Goal: Task Accomplishment & Management: Complete application form

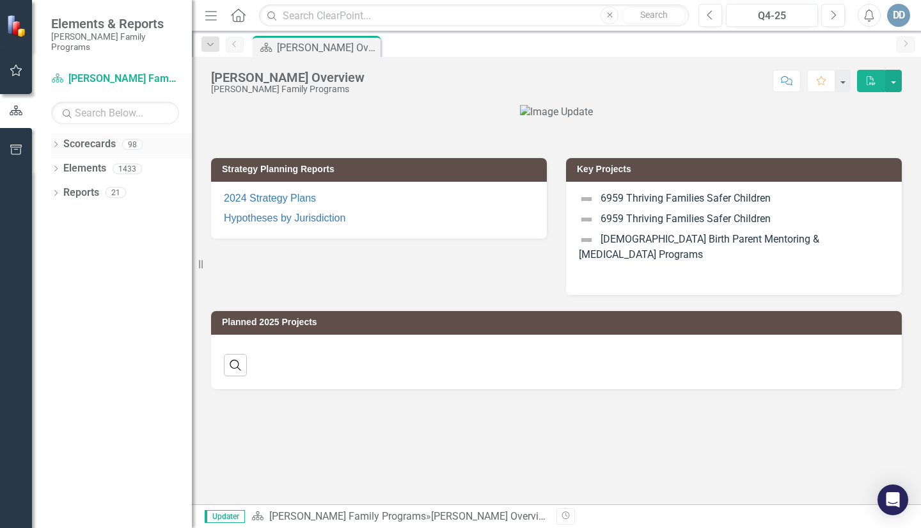
click at [56, 142] on icon "Dropdown" at bounding box center [55, 145] width 9 height 7
click at [61, 164] on icon "Dropdown" at bounding box center [63, 168] width 10 height 8
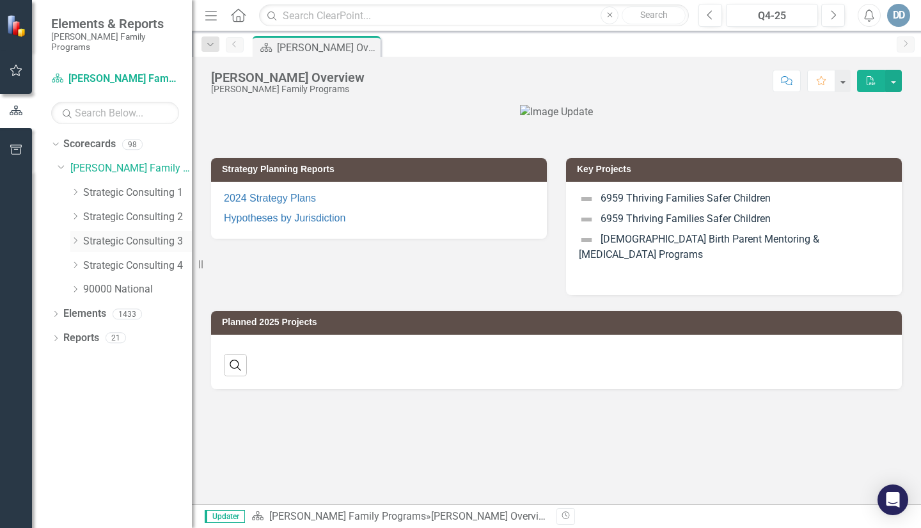
click at [74, 237] on icon "Dropdown" at bounding box center [75, 241] width 10 height 8
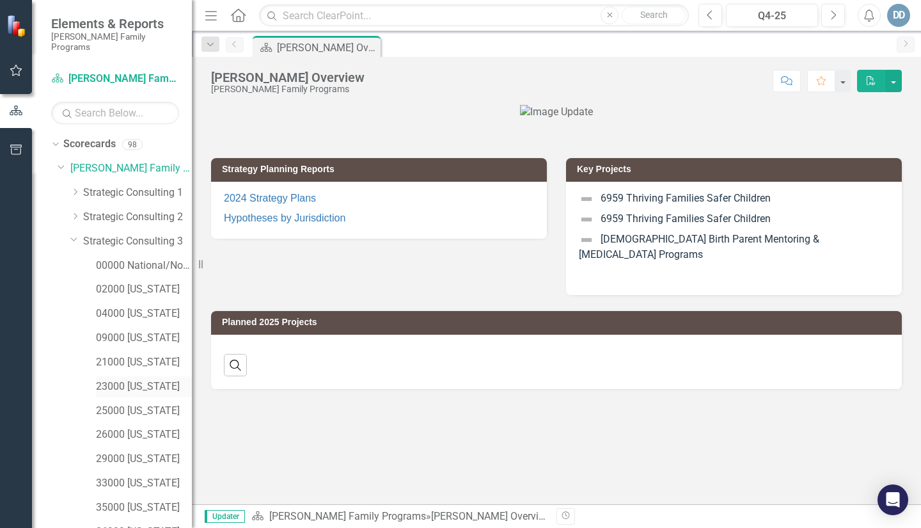
click at [101, 379] on link "23000 [US_STATE]" at bounding box center [144, 386] width 96 height 15
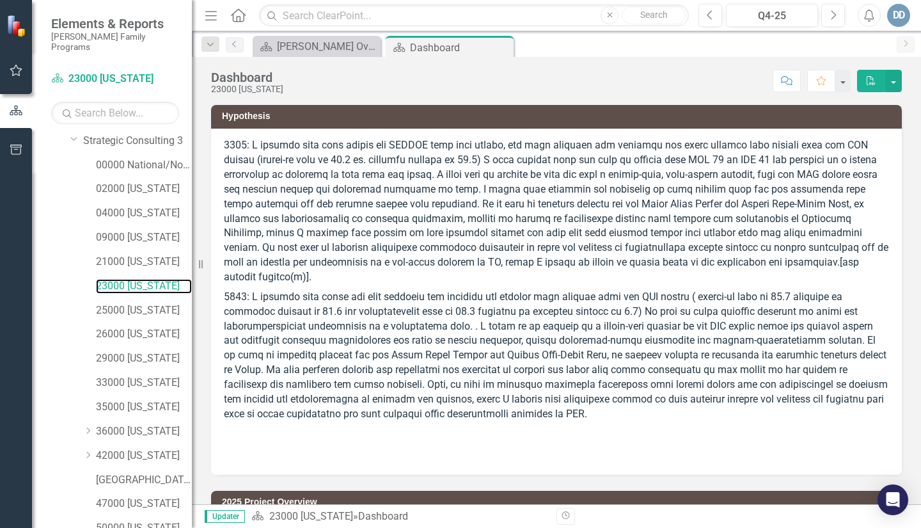
scroll to position [201, 0]
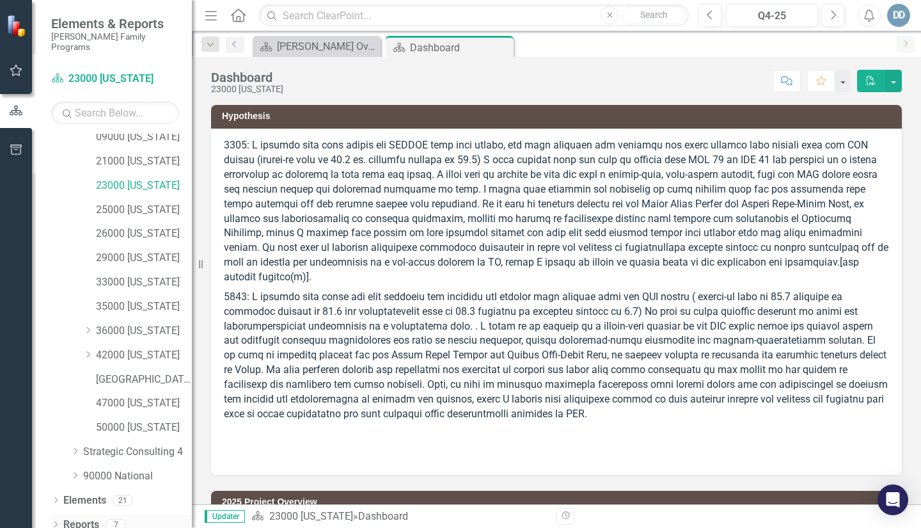
click at [54, 522] on icon "Dropdown" at bounding box center [55, 525] width 9 height 7
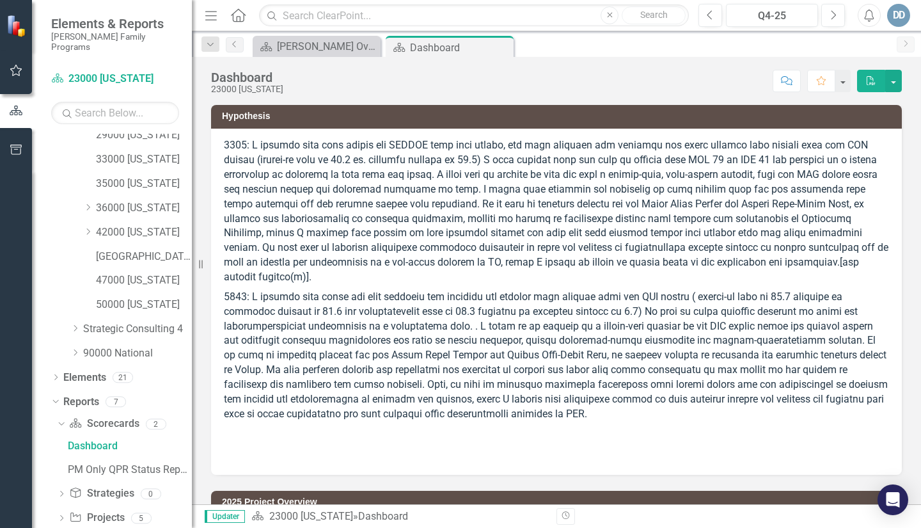
scroll to position [358, 0]
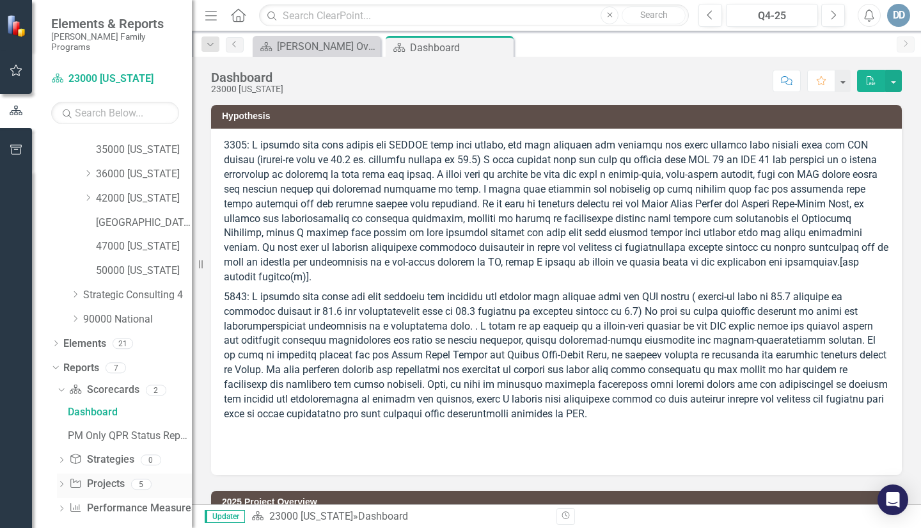
click at [60, 482] on icon "Dropdown" at bounding box center [61, 485] width 9 height 7
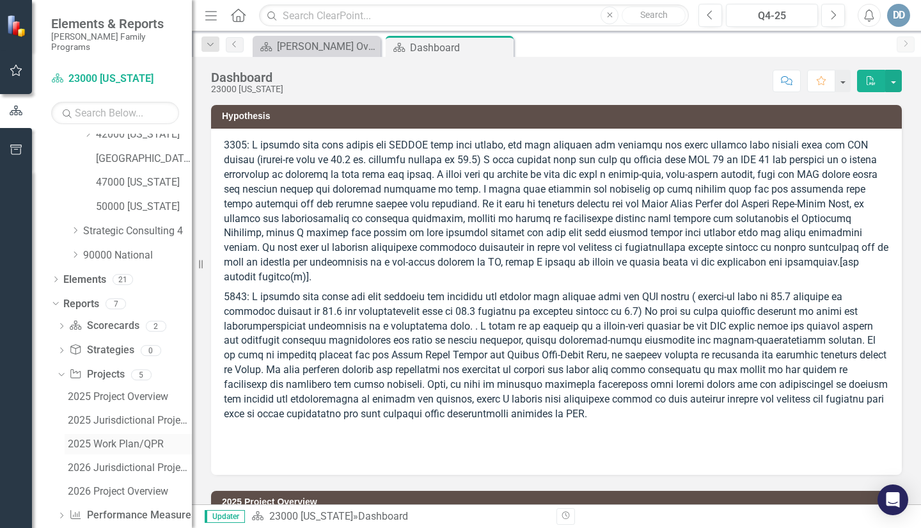
click at [116, 438] on div "2025 Work Plan/QPR" at bounding box center [130, 444] width 124 height 12
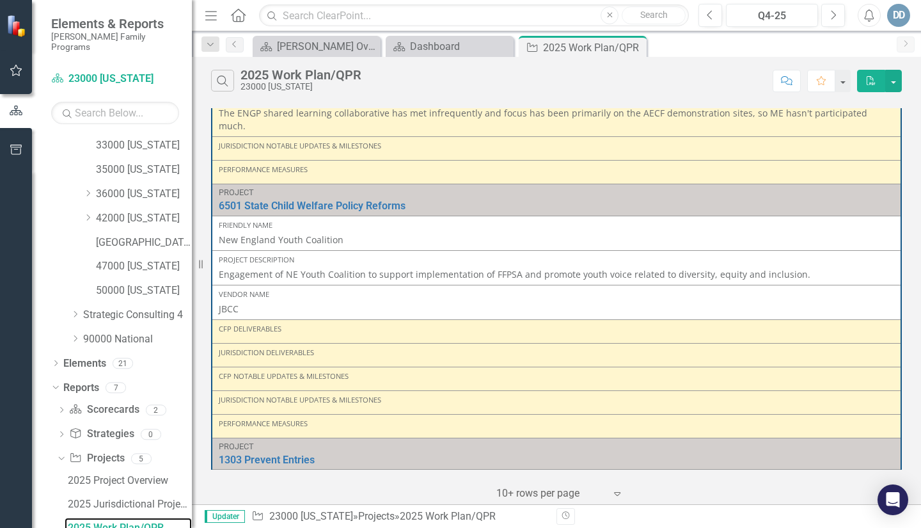
scroll to position [223, 0]
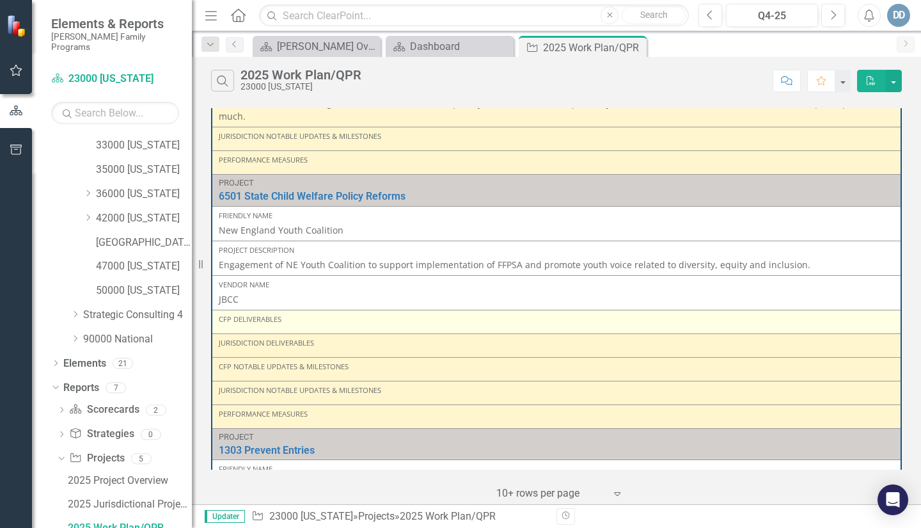
click at [288, 314] on div "CFP Deliverables" at bounding box center [556, 321] width 675 height 15
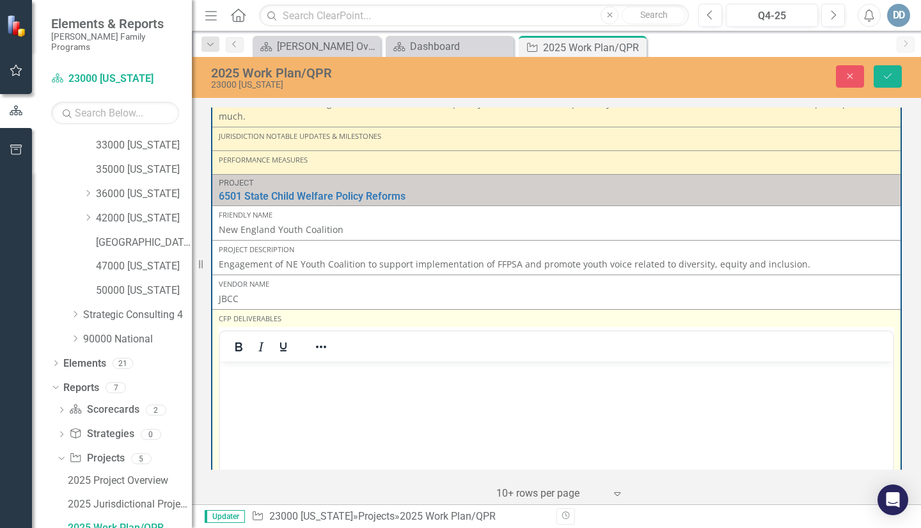
scroll to position [0, 0]
click at [250, 381] on body "Rich Text Area. Press ALT-0 for help." at bounding box center [556, 457] width 673 height 192
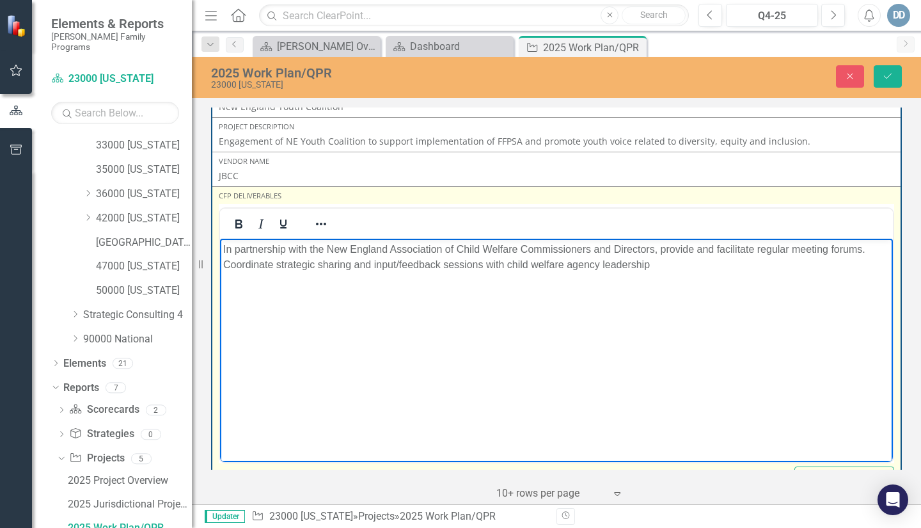
scroll to position [351, 0]
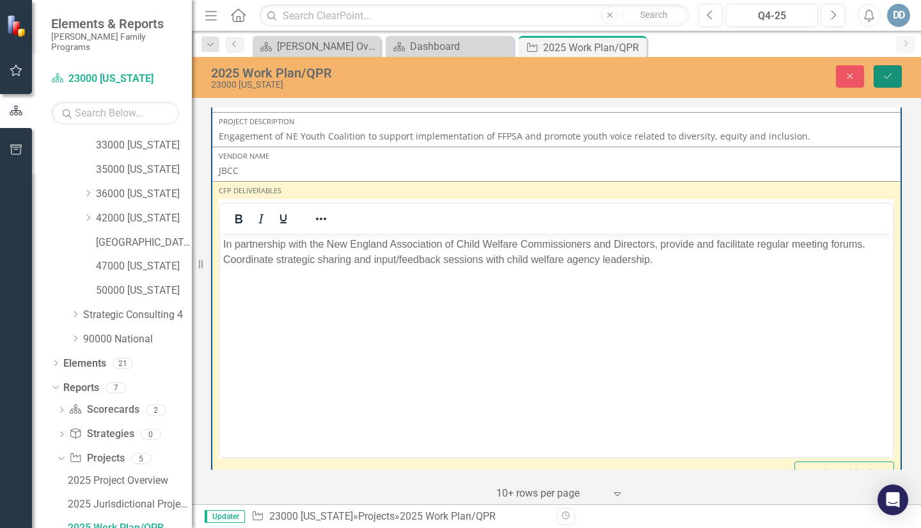
click at [884, 76] on icon "Save" at bounding box center [888, 76] width 12 height 9
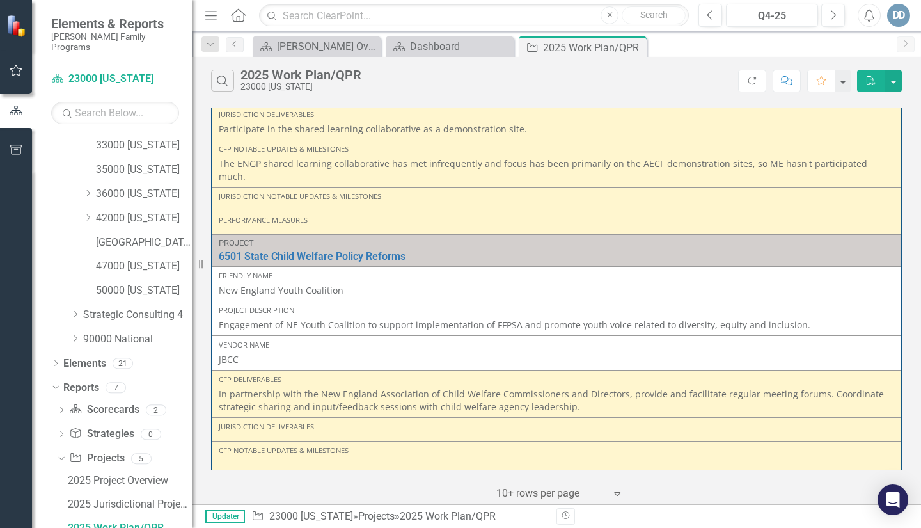
scroll to position [192, 0]
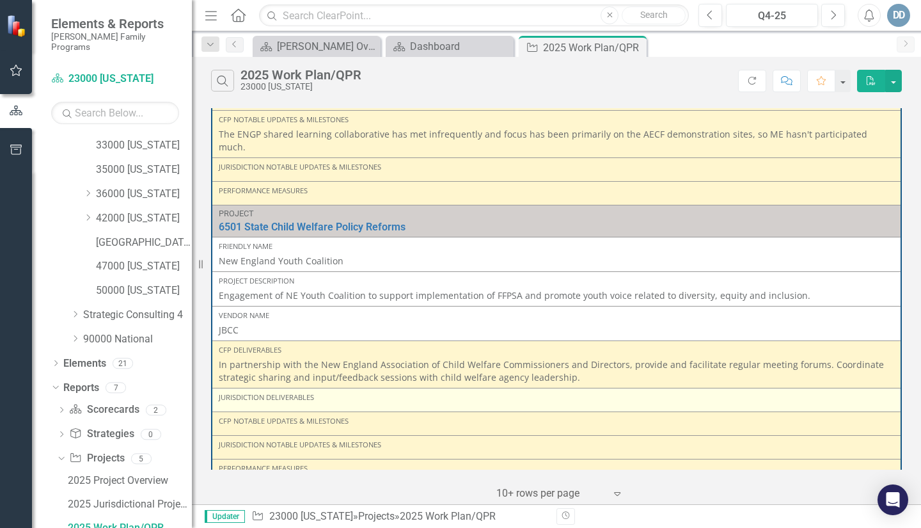
click at [324, 392] on div "Jurisdiction Deliverables" at bounding box center [556, 397] width 675 height 10
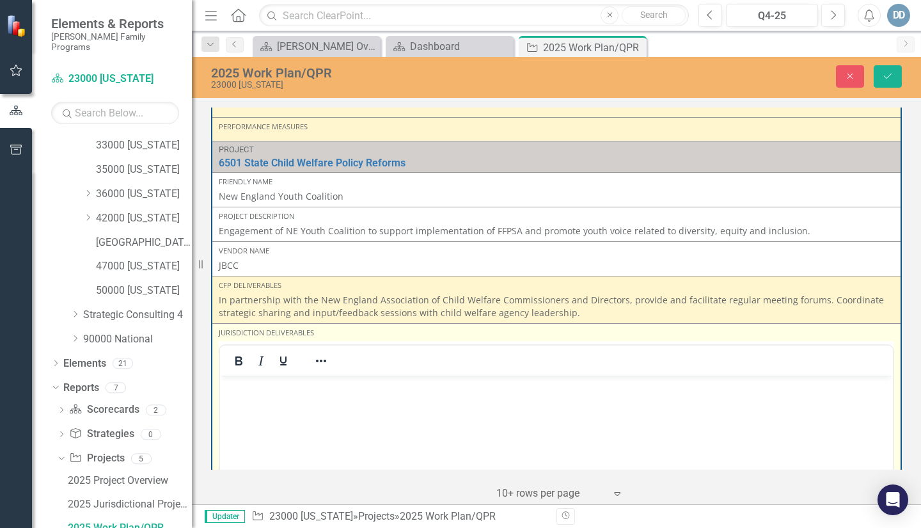
scroll to position [256, 0]
click at [253, 390] on p "Rich Text Area. Press ALT-0 for help." at bounding box center [556, 386] width 666 height 15
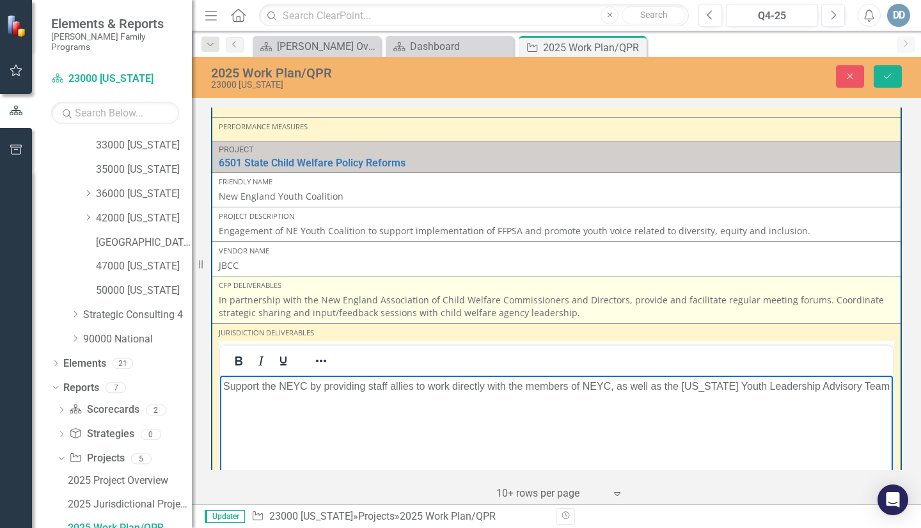
click at [616, 294] on p "In partnership with the New England Association of Child Welfare Commissioners …" at bounding box center [556, 307] width 675 height 26
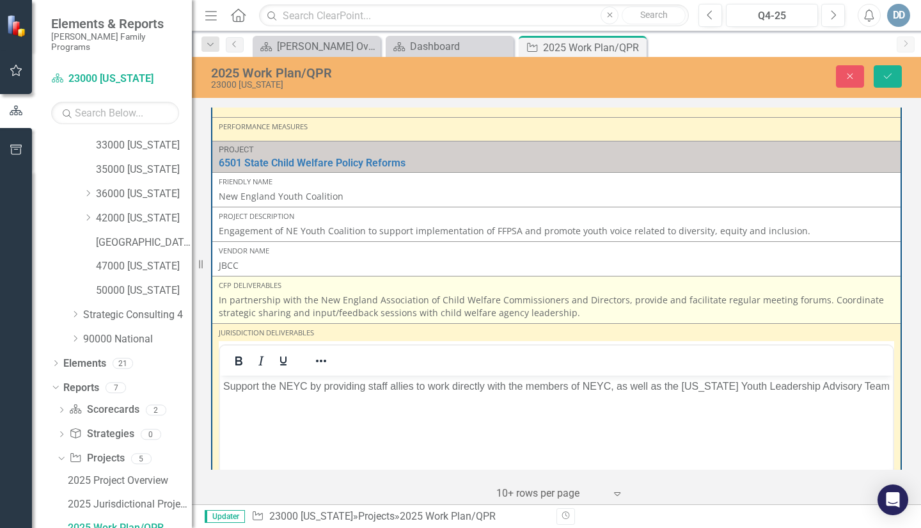
click at [620, 294] on p "In partnership with the New England Association of Child Welfare Commissioners …" at bounding box center [556, 307] width 675 height 26
click at [616, 294] on p "In partnership with the New England Association of Child Welfare Commissioners …" at bounding box center [556, 307] width 675 height 26
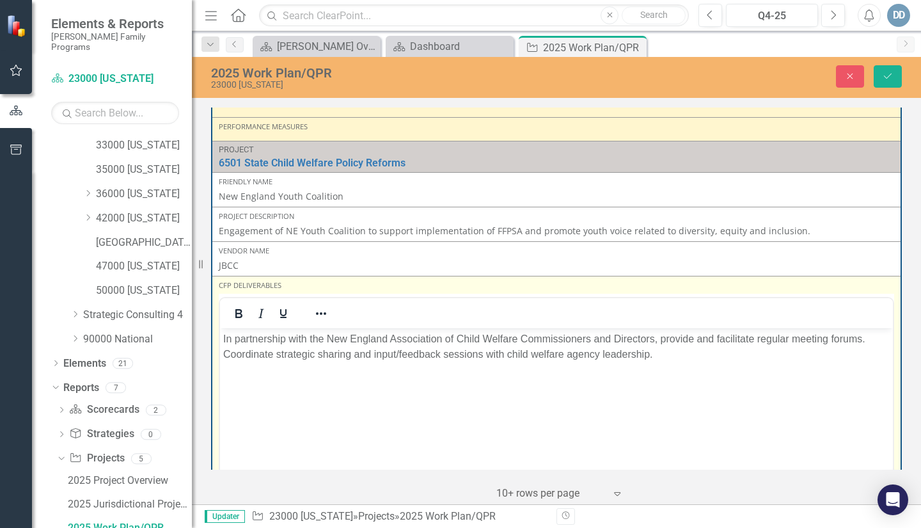
scroll to position [0, 0]
click at [656, 336] on p "In partnership with the New England Association of Child Welfare Commissioners …" at bounding box center [556, 346] width 666 height 31
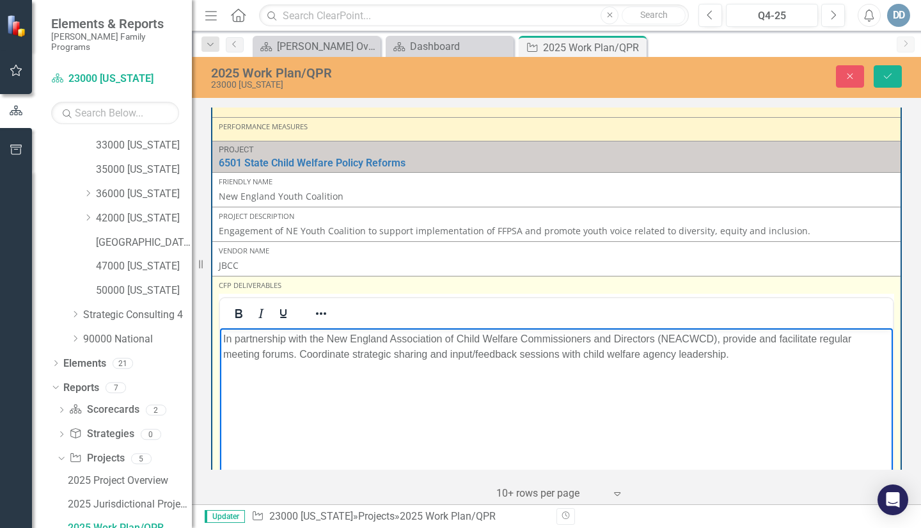
click at [744, 354] on p "In partnership with the New England Association of Child Welfare Commissioners …" at bounding box center [556, 346] width 666 height 31
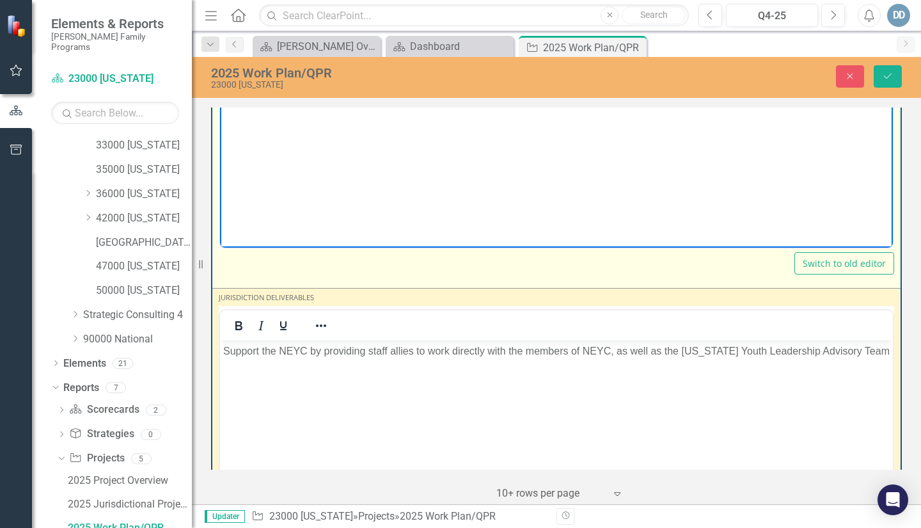
scroll to position [576, 0]
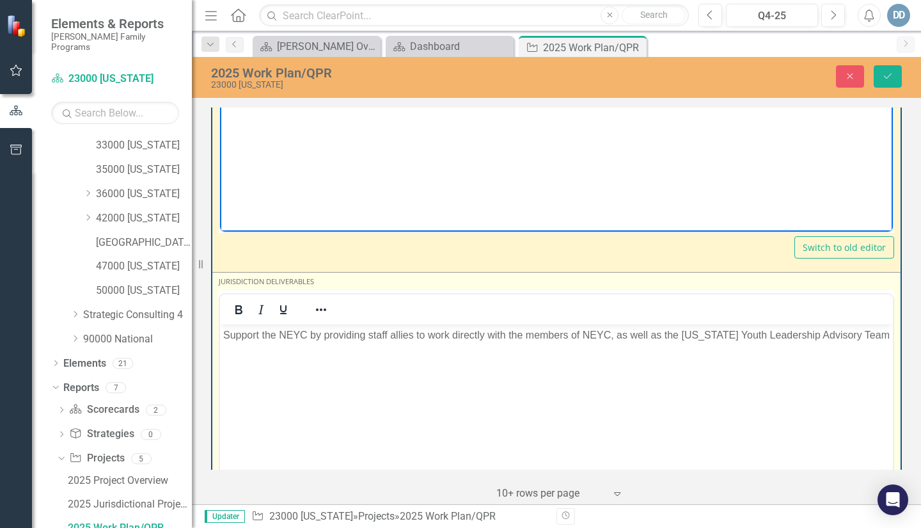
click at [863, 336] on p "Support the NEYC by providing staff allies to work directly with the members of…" at bounding box center [556, 334] width 666 height 15
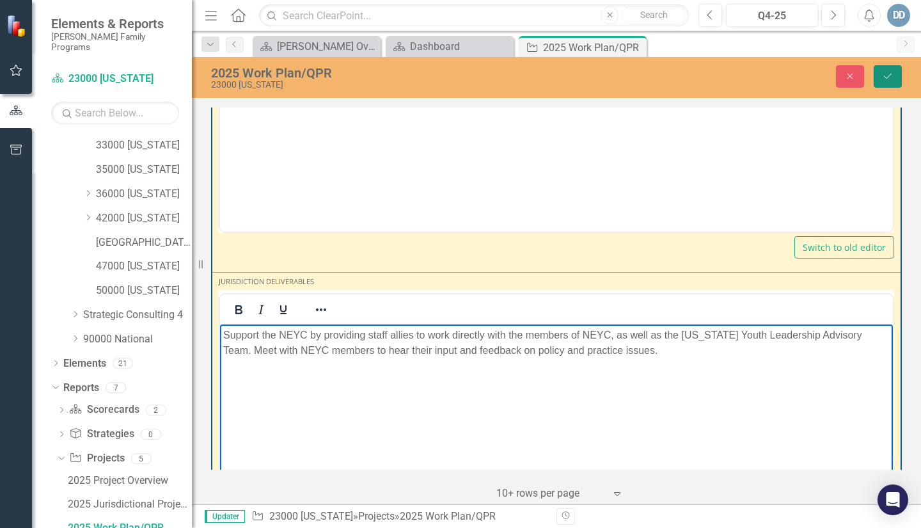
click at [890, 70] on button "Save" at bounding box center [888, 76] width 28 height 22
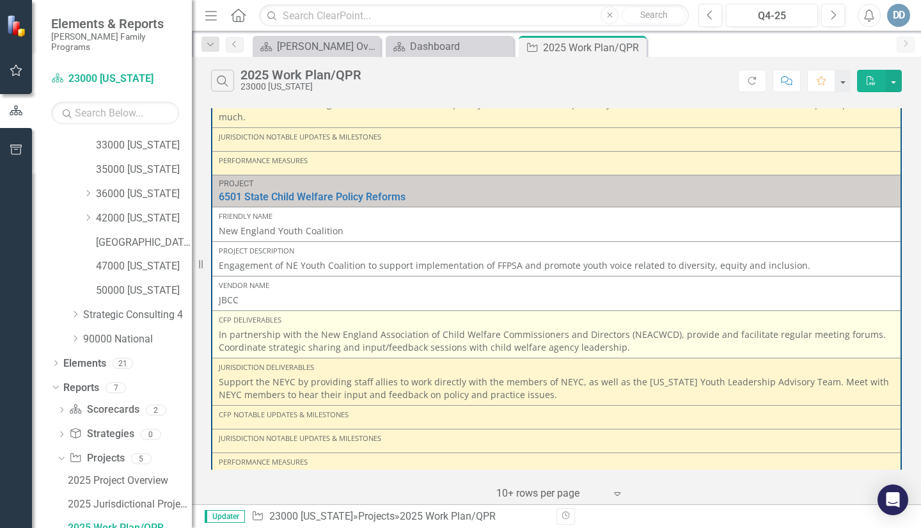
scroll to position [256, 0]
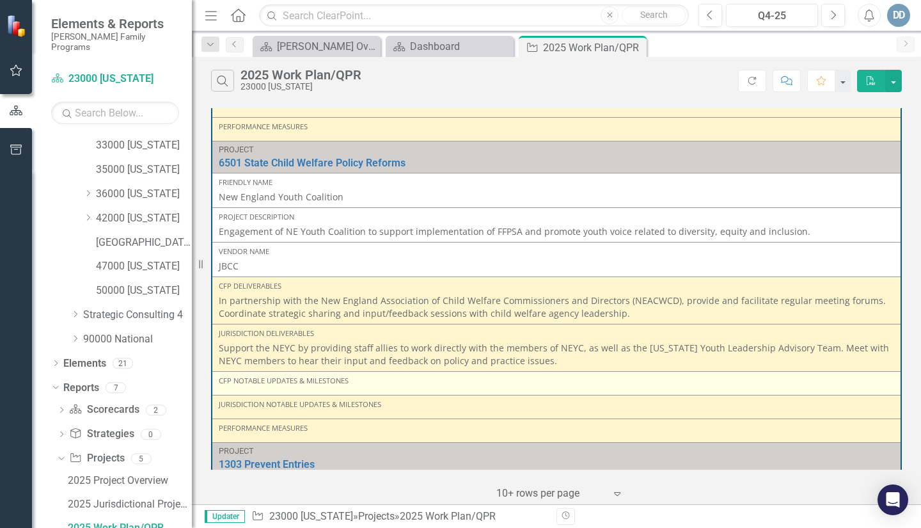
click at [265, 375] on div "CFP Notable Updates & Milestones" at bounding box center [556, 382] width 675 height 15
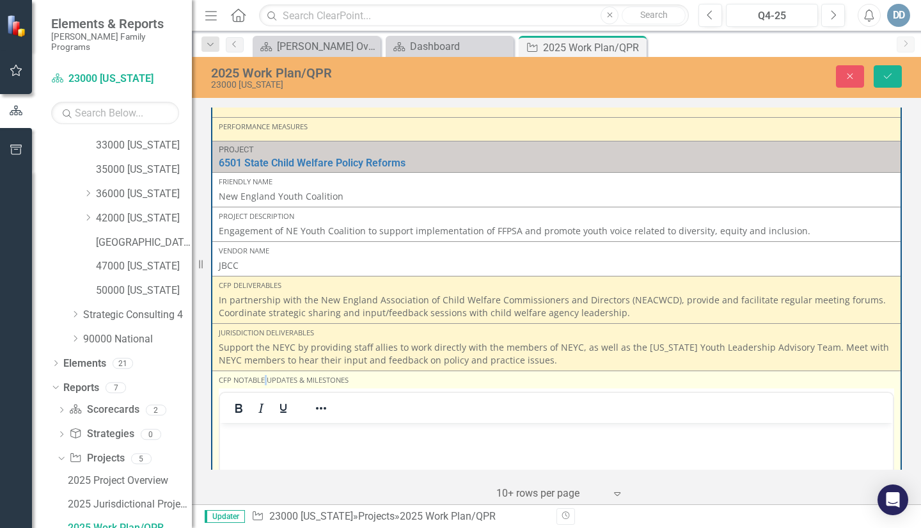
scroll to position [0, 0]
click at [258, 448] on body "Rich Text Area. Press ALT-0 for help." at bounding box center [556, 519] width 673 height 192
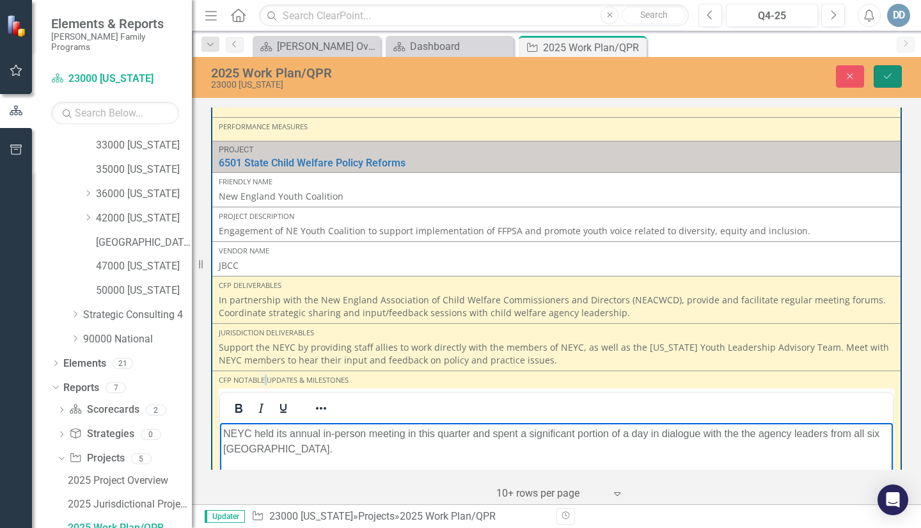
click at [895, 72] on button "Save" at bounding box center [888, 76] width 28 height 22
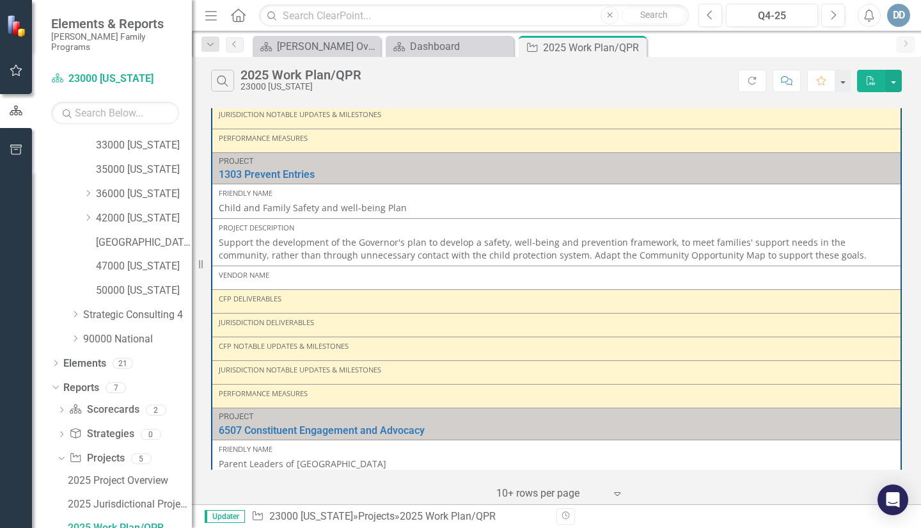
scroll to position [576, 0]
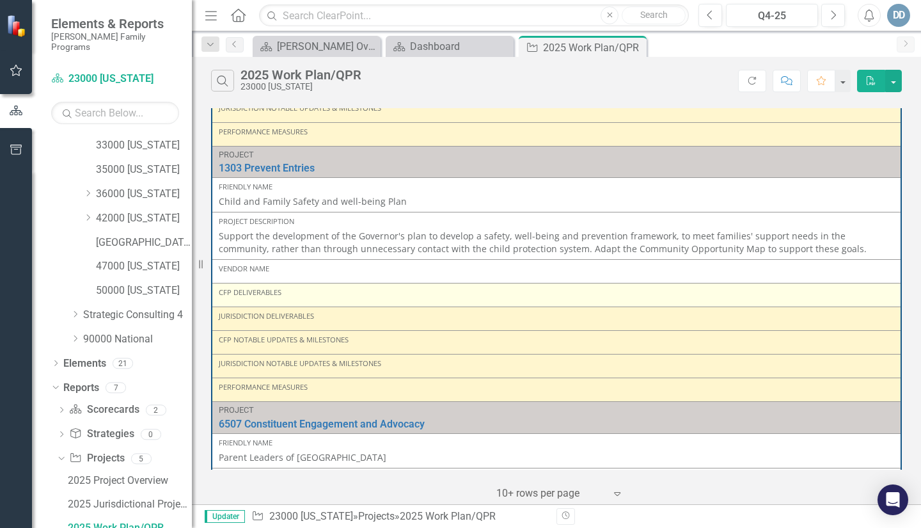
click at [245, 288] on div "CFP Deliverables" at bounding box center [556, 294] width 675 height 15
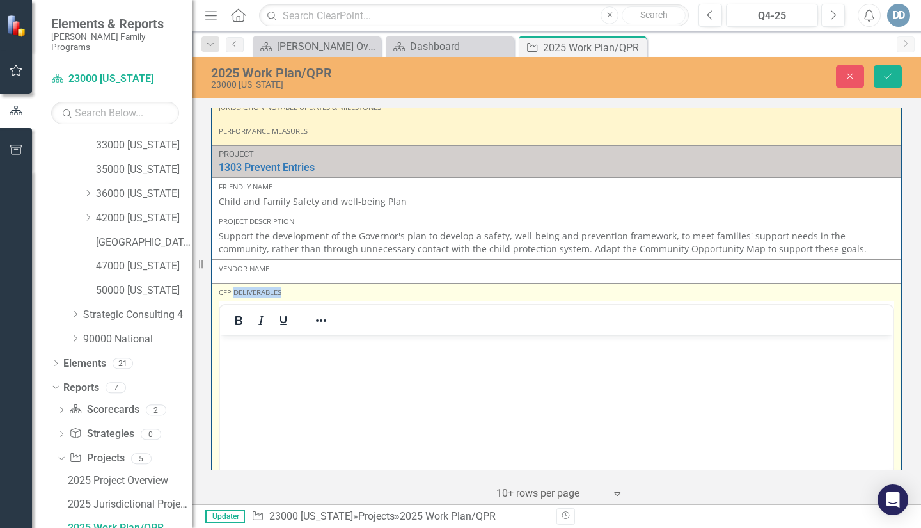
scroll to position [0, 0]
click at [238, 349] on p "Rich Text Area. Press ALT-0 for help." at bounding box center [556, 345] width 666 height 15
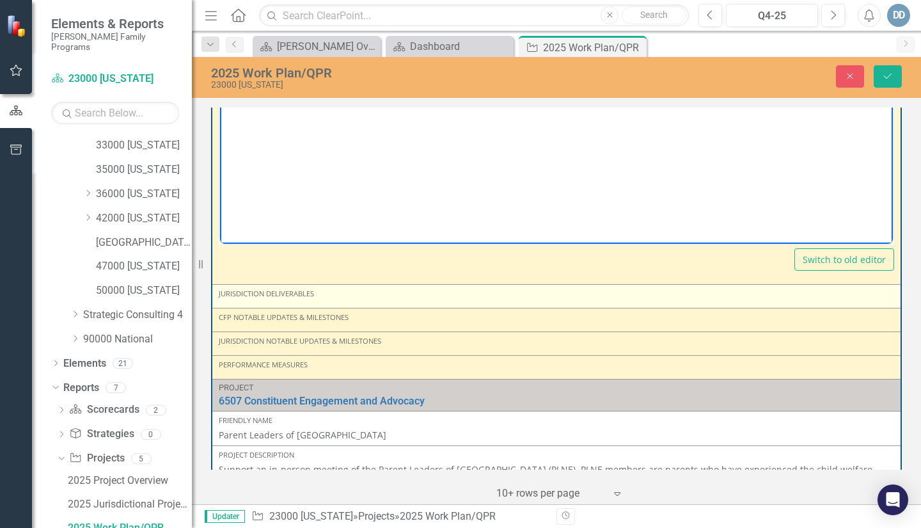
scroll to position [895, 0]
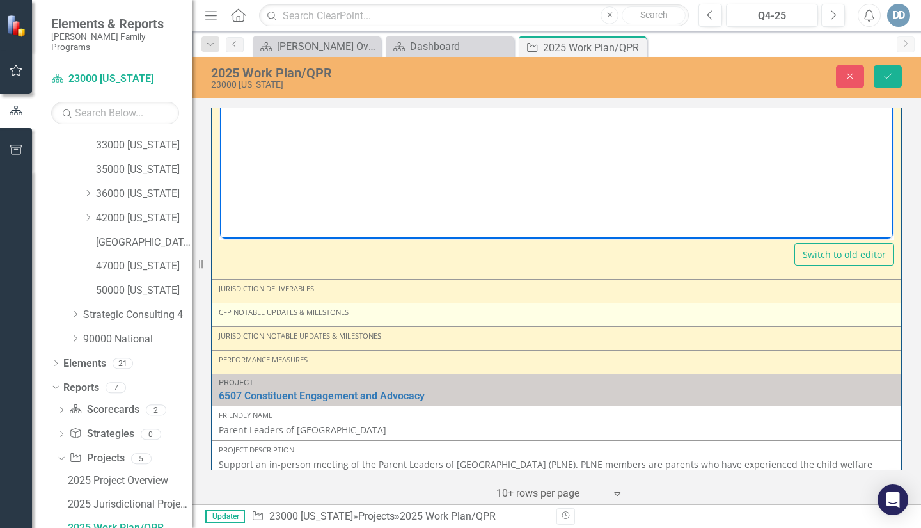
click at [292, 307] on div "CFP Notable Updates & Milestones" at bounding box center [556, 312] width 675 height 10
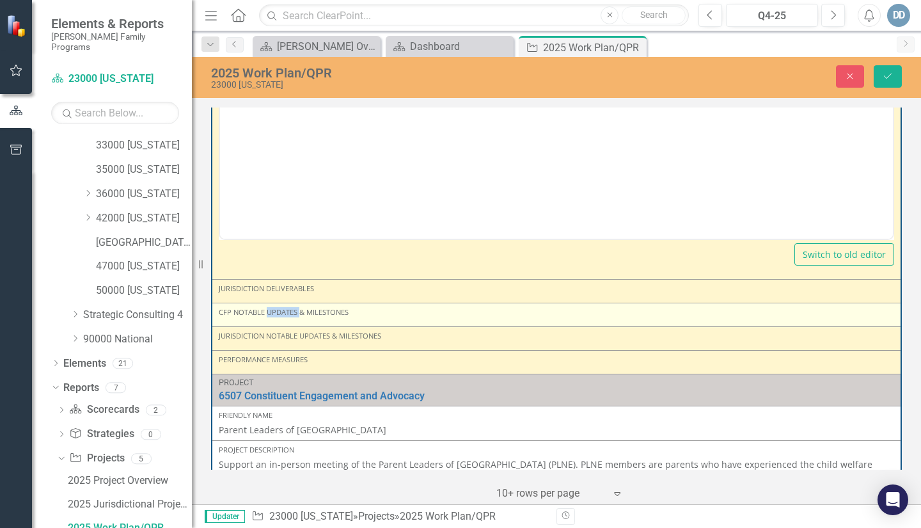
click at [292, 307] on div "CFP Notable Updates & Milestones" at bounding box center [556, 312] width 675 height 10
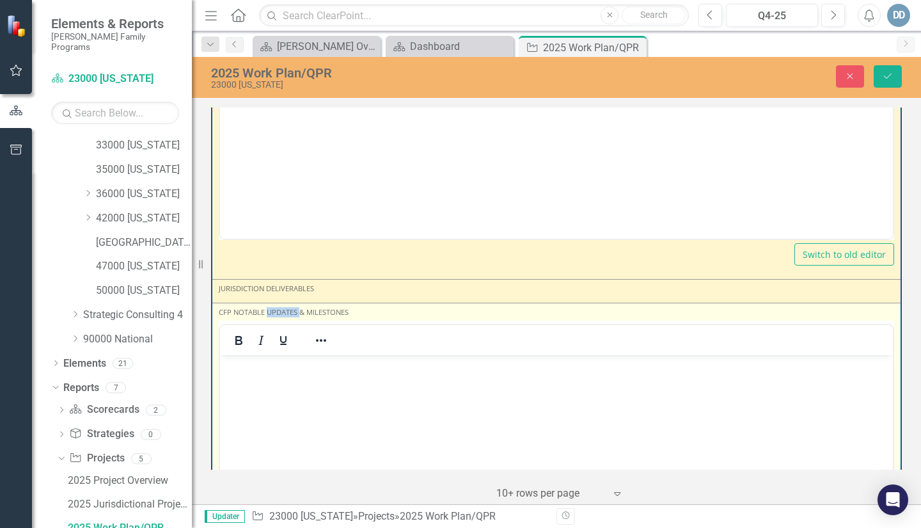
scroll to position [0, 0]
click at [237, 369] on p "Rich Text Area. Press ALT-0 for help." at bounding box center [556, 365] width 666 height 15
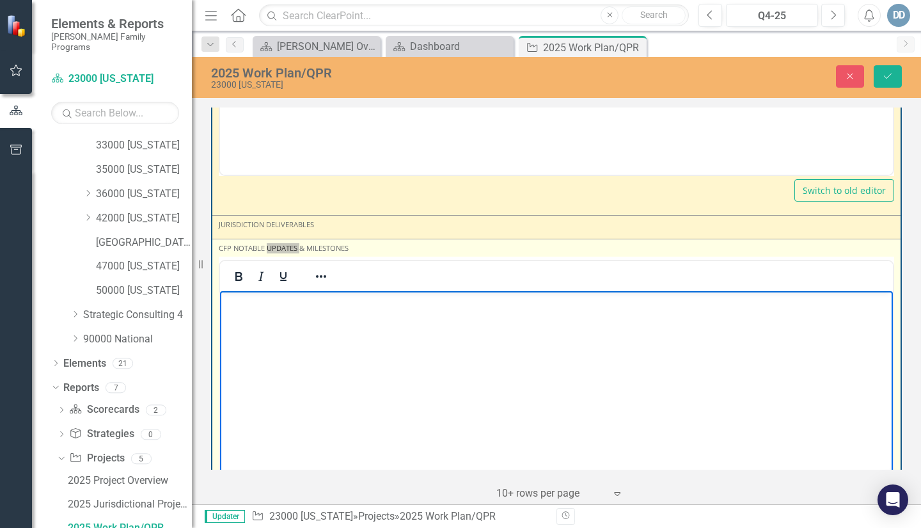
scroll to position [1023, 0]
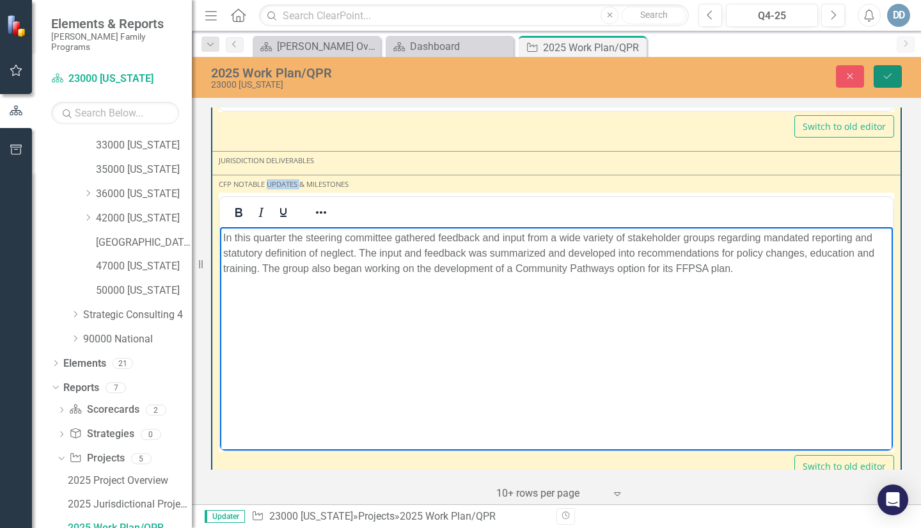
click at [887, 76] on icon "Save" at bounding box center [888, 76] width 12 height 9
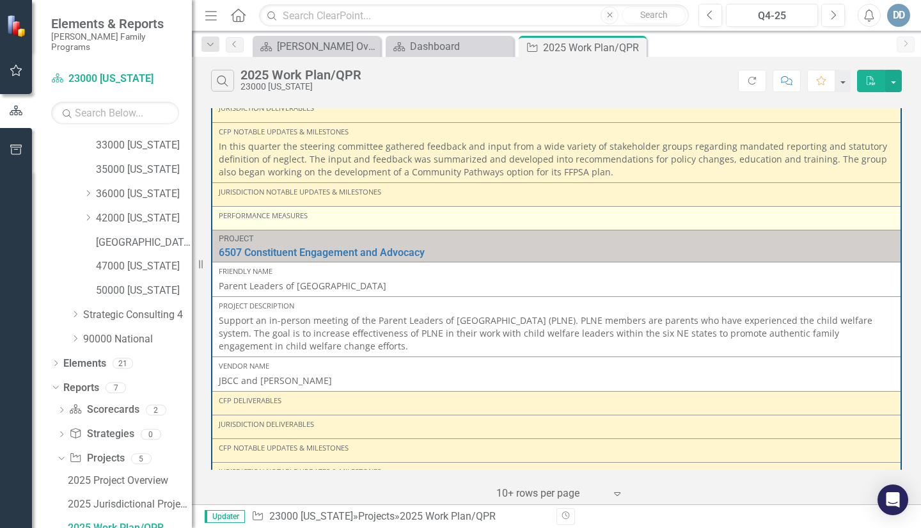
scroll to position [832, 0]
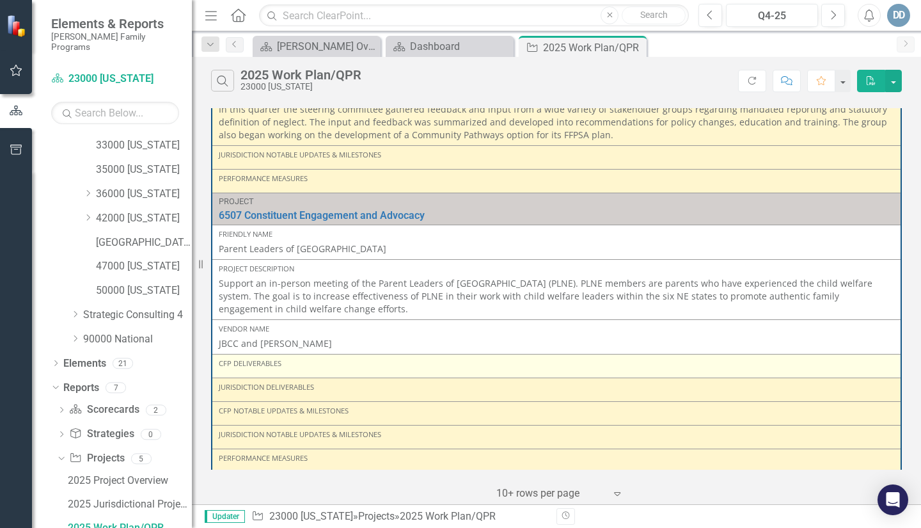
click at [251, 358] on div "CFP Deliverables" at bounding box center [556, 365] width 675 height 15
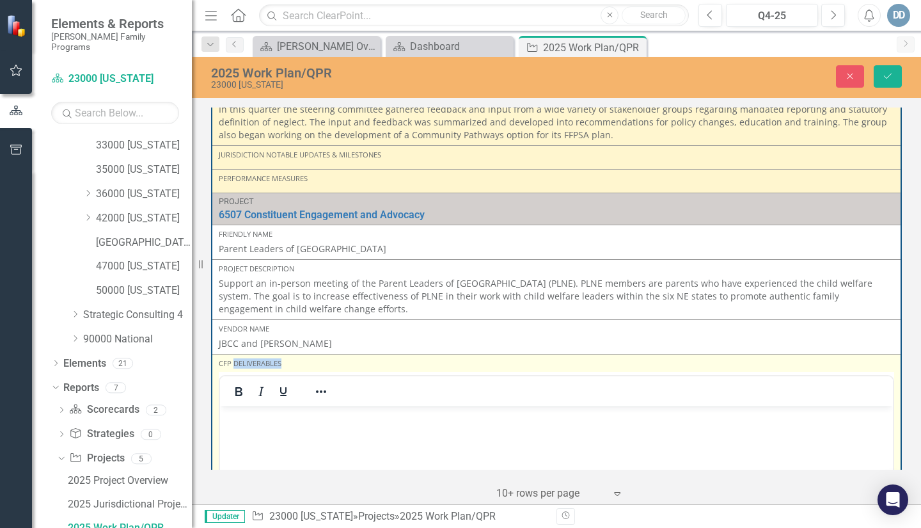
scroll to position [0, 0]
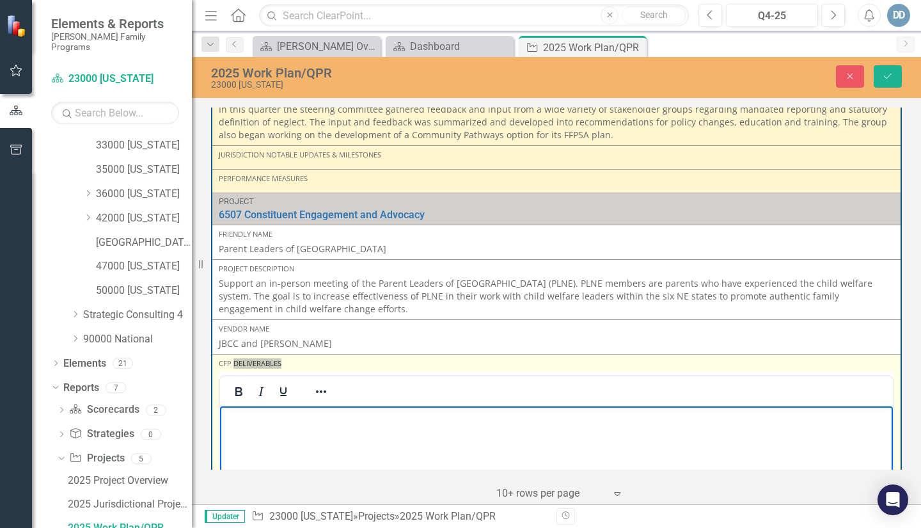
click at [244, 422] on p "Rich Text Area. Press ALT-0 for help." at bounding box center [556, 416] width 666 height 15
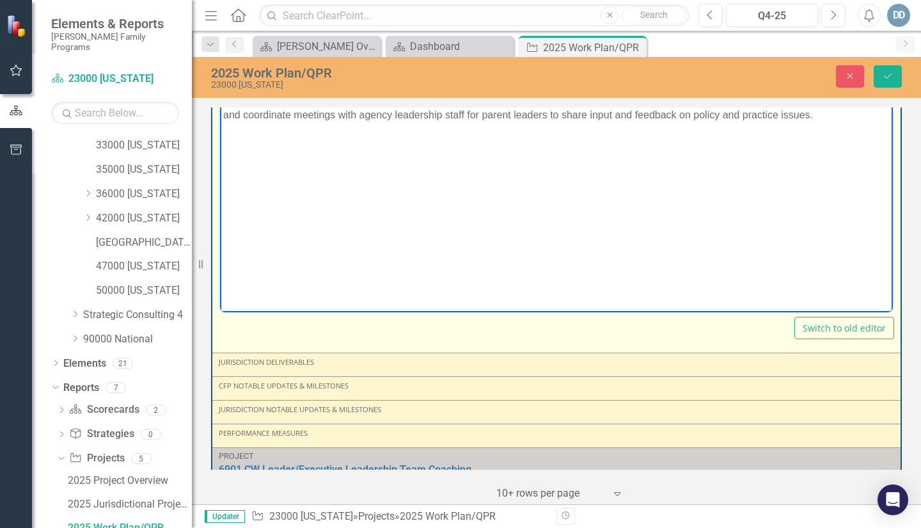
scroll to position [1151, 0]
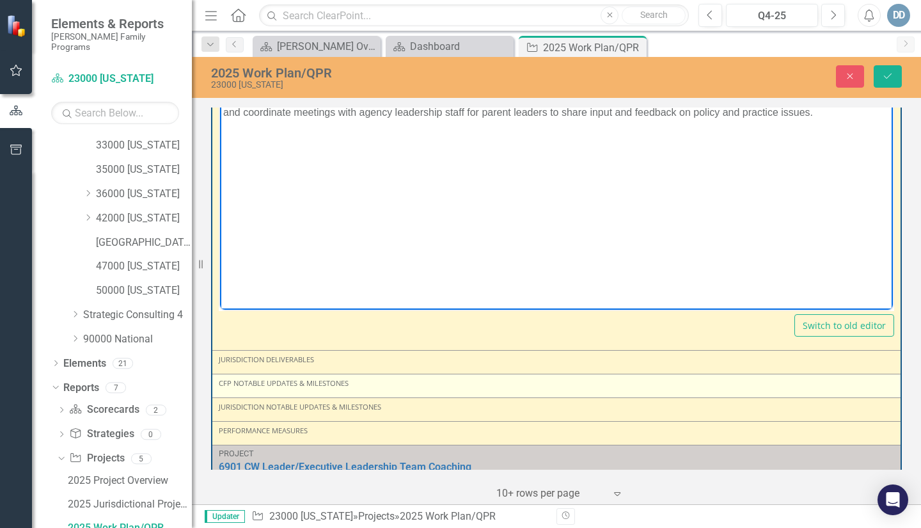
click at [266, 379] on div "CFP Notable Updates & Milestones" at bounding box center [556, 385] width 675 height 15
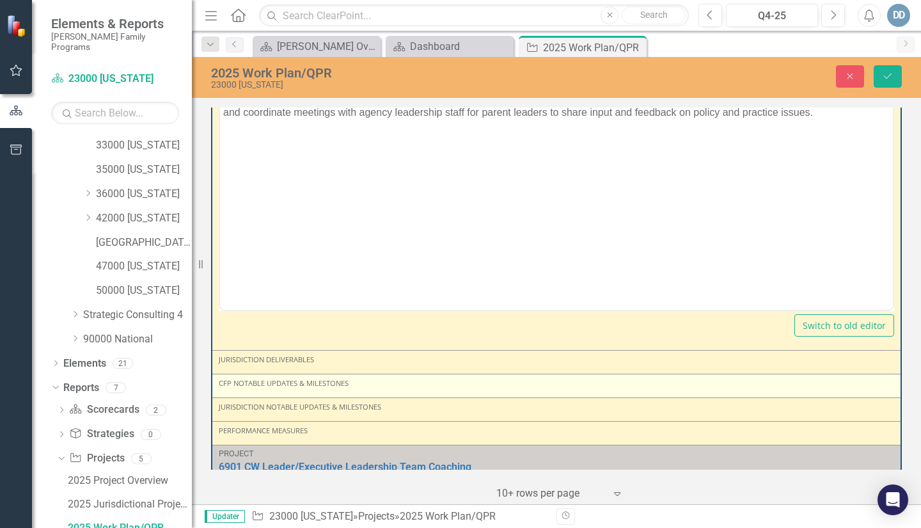
click at [266, 379] on div "CFP Notable Updates & Milestones" at bounding box center [556, 385] width 675 height 15
click at [264, 380] on div "CFP Notable Updates & Milestones" at bounding box center [556, 385] width 675 height 15
click at [239, 378] on div "CFP Notable Updates & Milestones" at bounding box center [556, 385] width 675 height 15
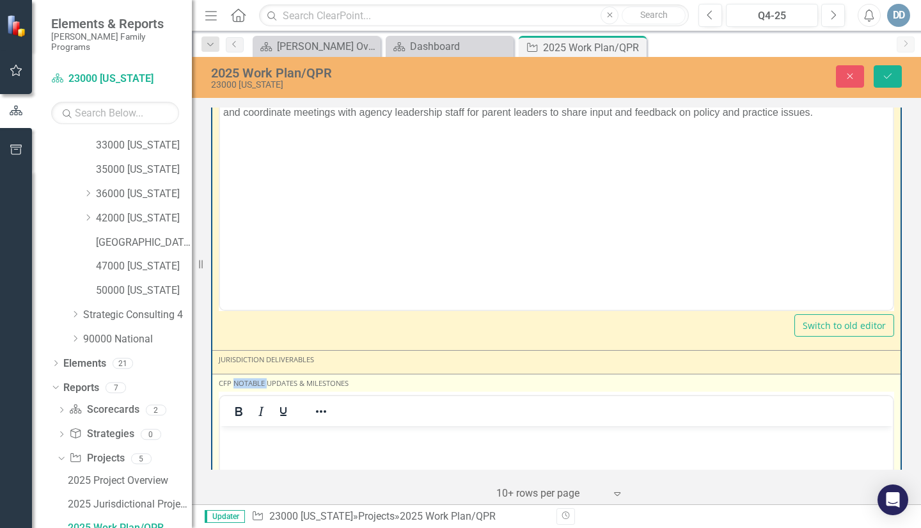
scroll to position [0, 0]
click at [238, 437] on p "Rich Text Area. Press ALT-0 for help." at bounding box center [556, 436] width 666 height 15
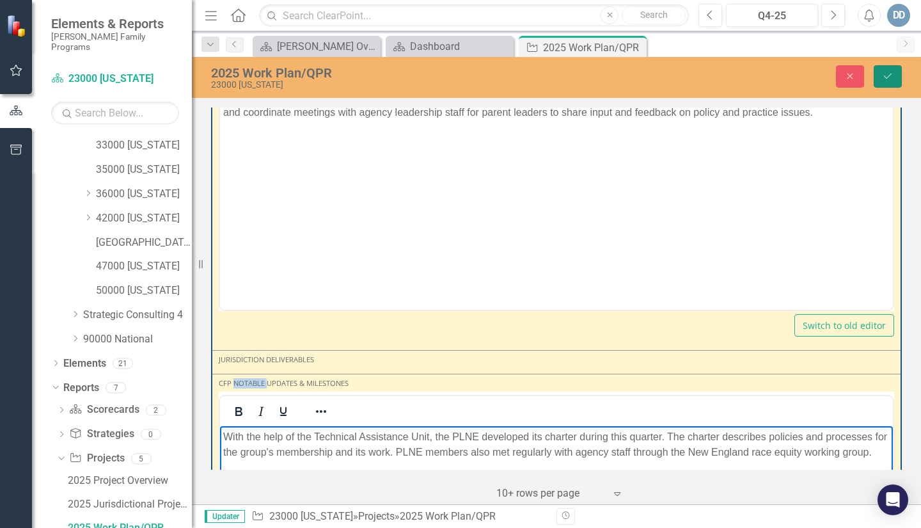
click at [884, 75] on icon "Save" at bounding box center [888, 76] width 12 height 9
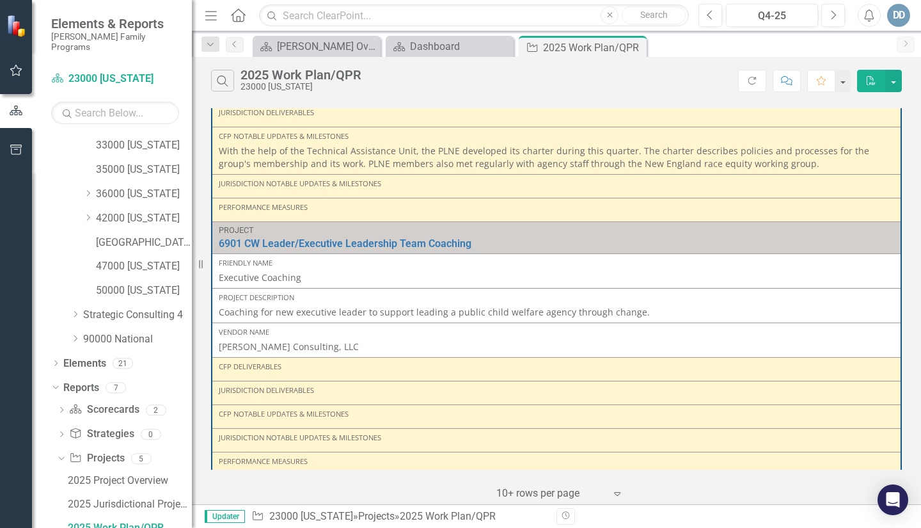
scroll to position [1151, 0]
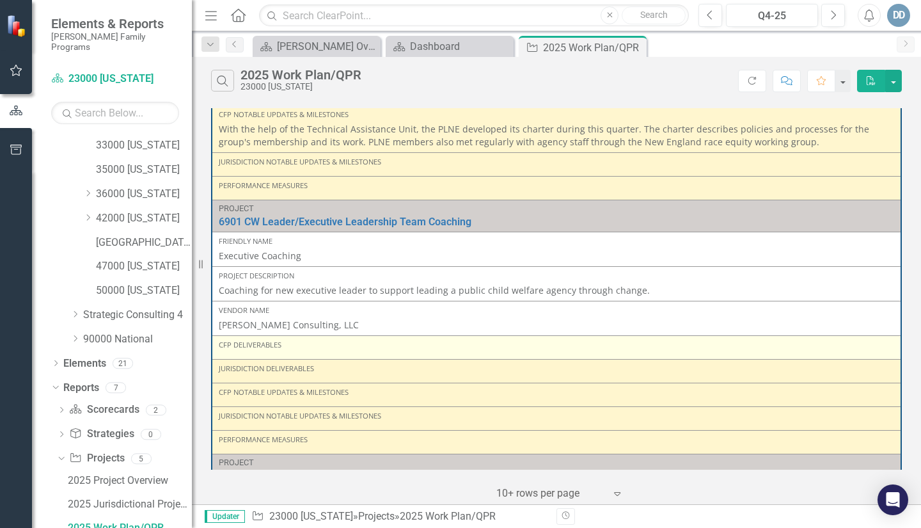
click at [257, 344] on td "CFP Deliverables" at bounding box center [557, 347] width 690 height 24
click at [256, 344] on td "CFP Deliverables" at bounding box center [557, 347] width 690 height 24
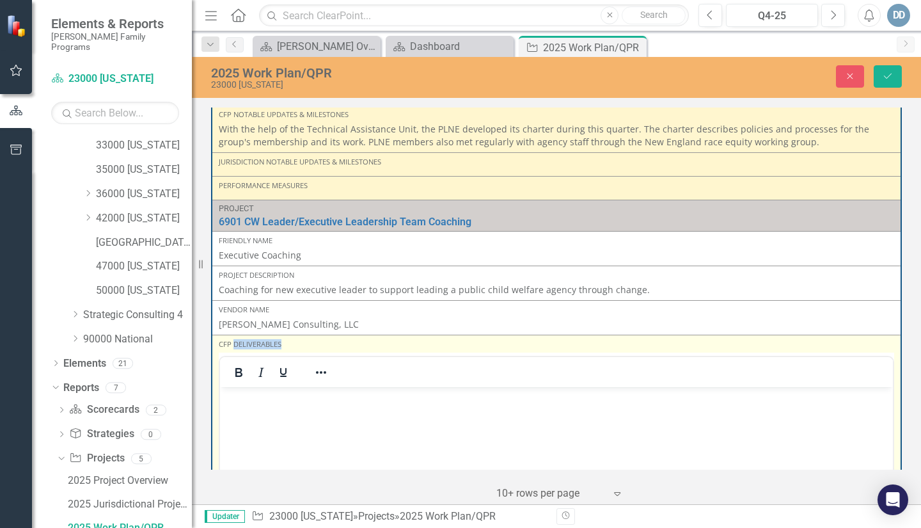
scroll to position [0, 0]
click at [254, 407] on body "Rich Text Area. Press ALT-0 for help." at bounding box center [556, 483] width 673 height 192
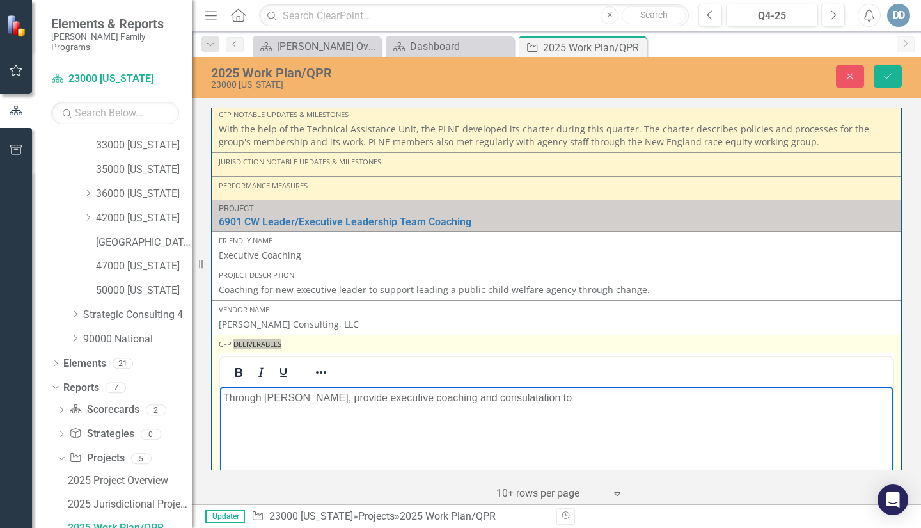
click at [517, 395] on p "Through Brenda Donald, provide executive coaching and consulatation to" at bounding box center [556, 397] width 666 height 15
click at [557, 402] on p "Through Brenda Donald, provide executive coaching and consultation to" at bounding box center [556, 397] width 666 height 15
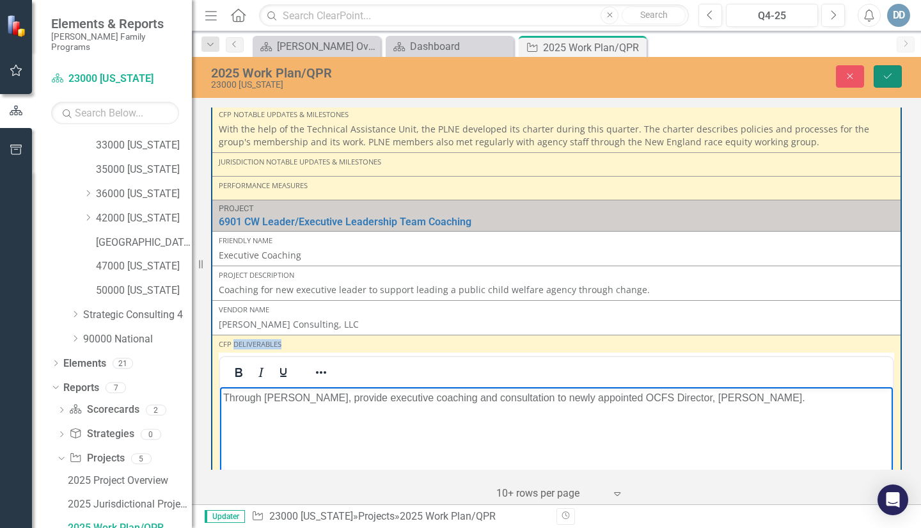
click at [885, 76] on icon "Save" at bounding box center [888, 76] width 12 height 9
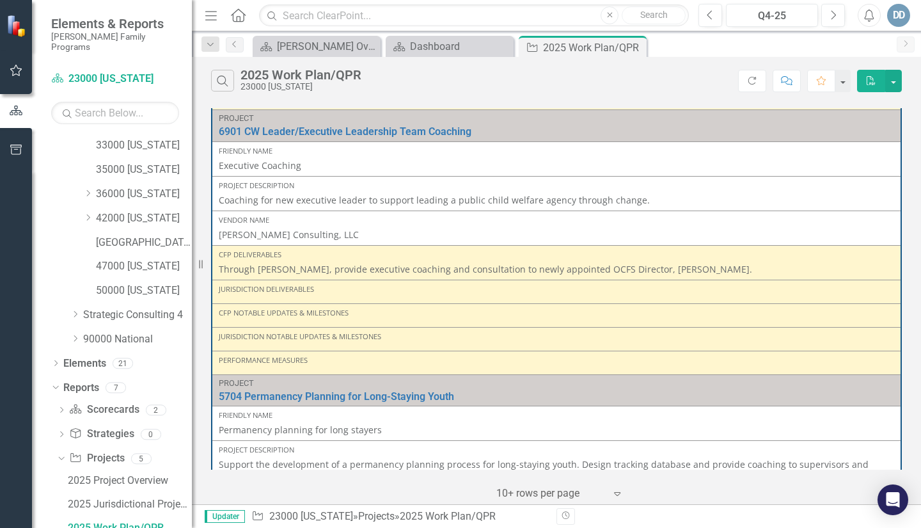
scroll to position [1215, 0]
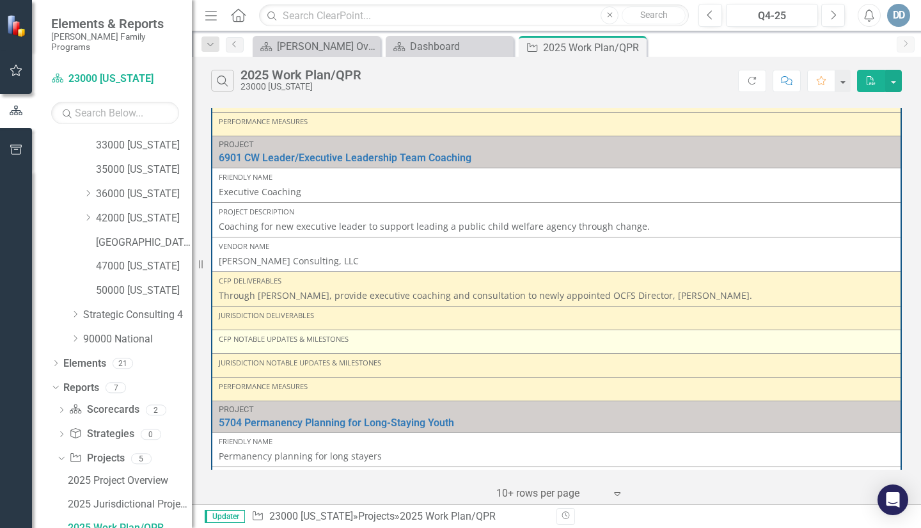
click at [255, 334] on div "CFP Notable Updates & Milestones" at bounding box center [556, 341] width 675 height 15
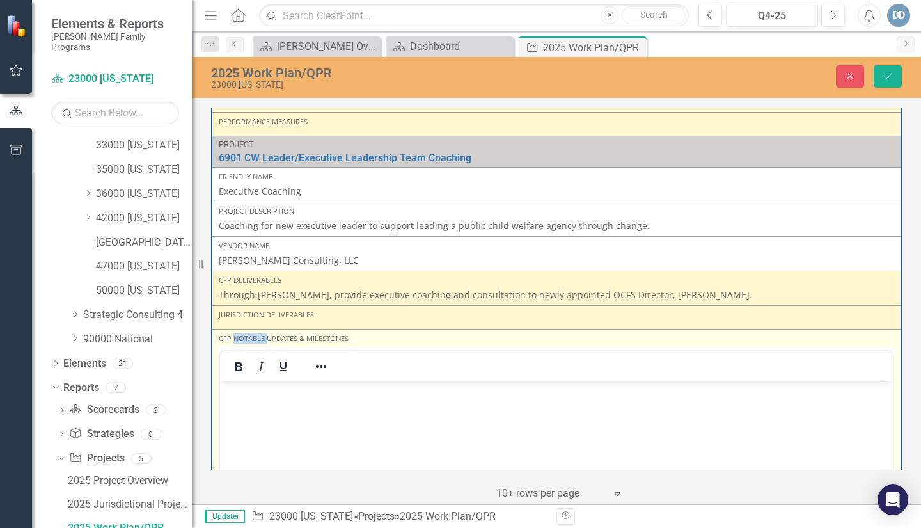
scroll to position [0, 0]
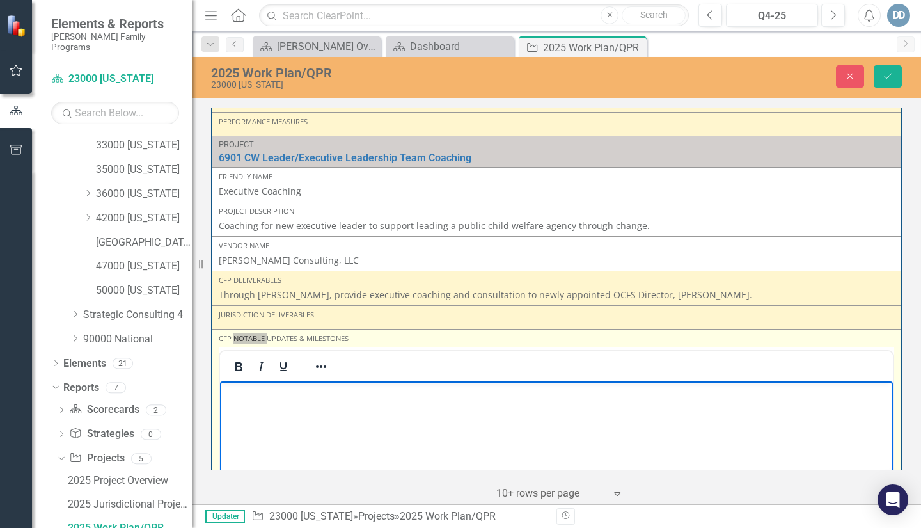
click at [251, 390] on p "Rich Text Area. Press ALT-0 for help." at bounding box center [556, 391] width 666 height 15
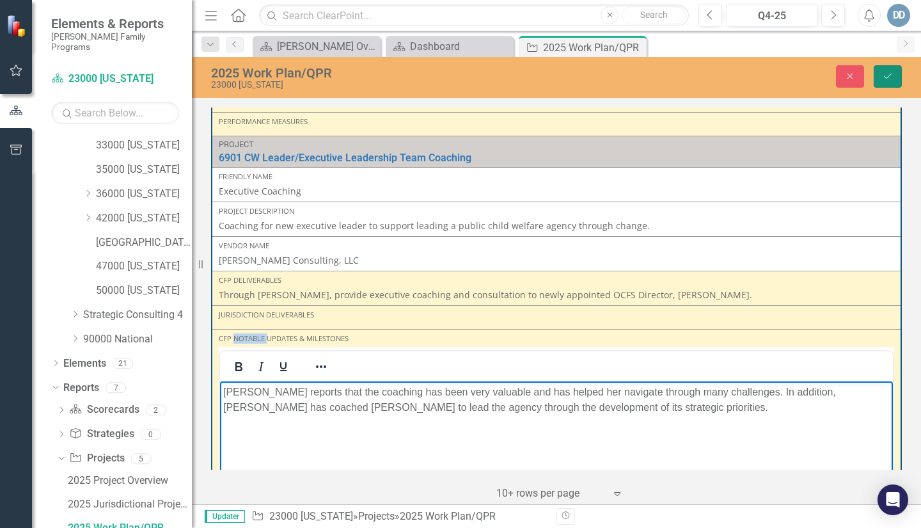
click at [891, 77] on icon "Save" at bounding box center [888, 76] width 12 height 9
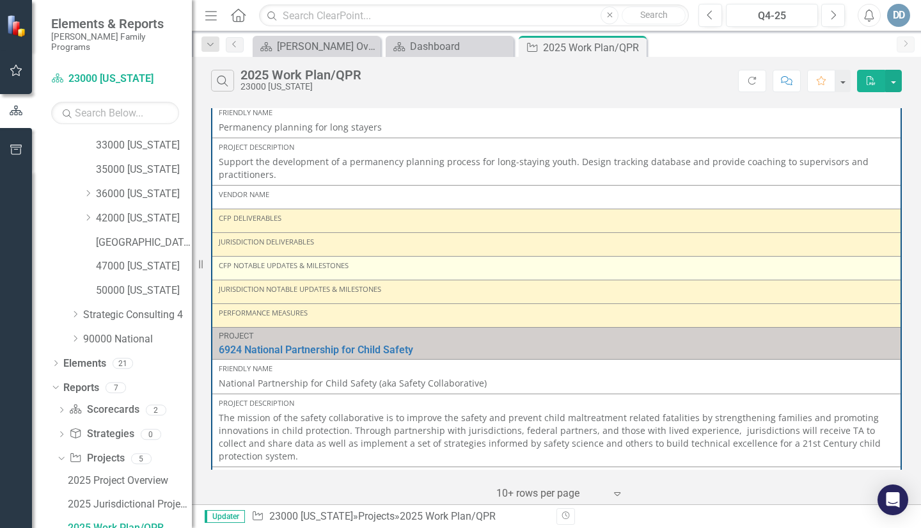
scroll to position [1599, 0]
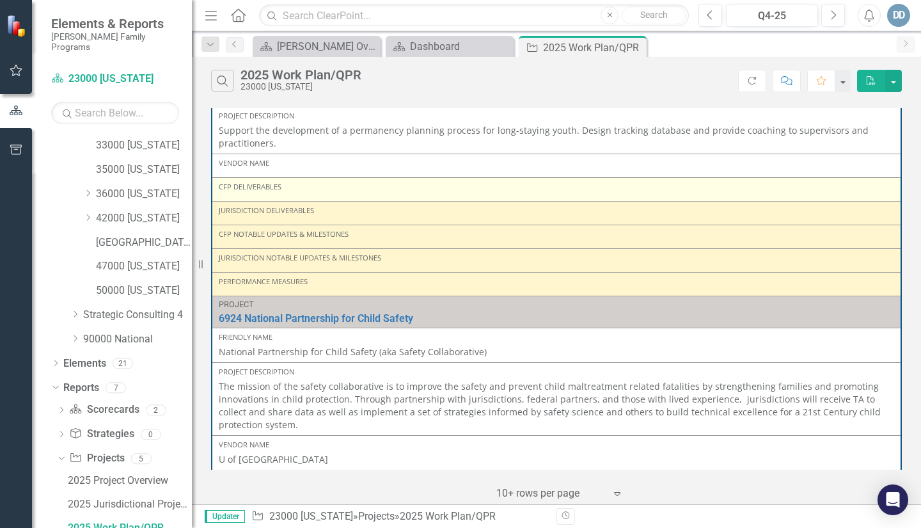
click at [256, 182] on div "CFP Deliverables" at bounding box center [556, 187] width 675 height 10
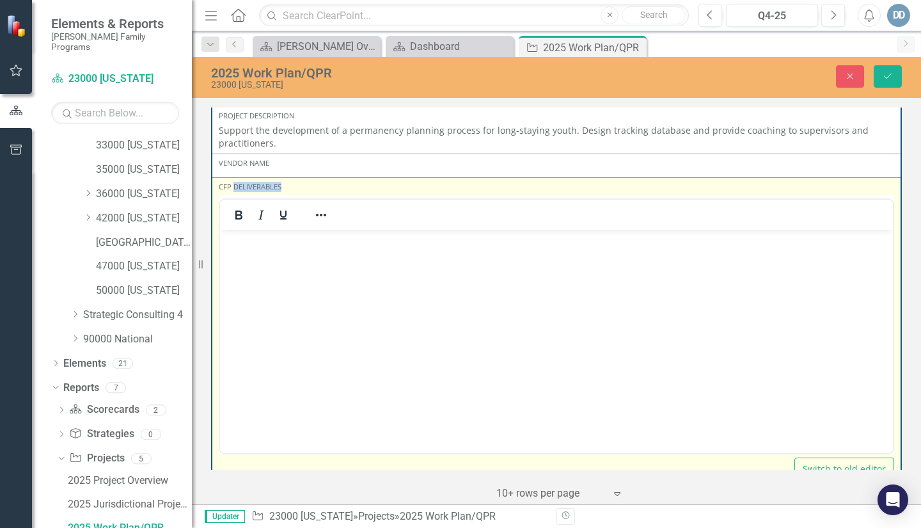
scroll to position [0, 0]
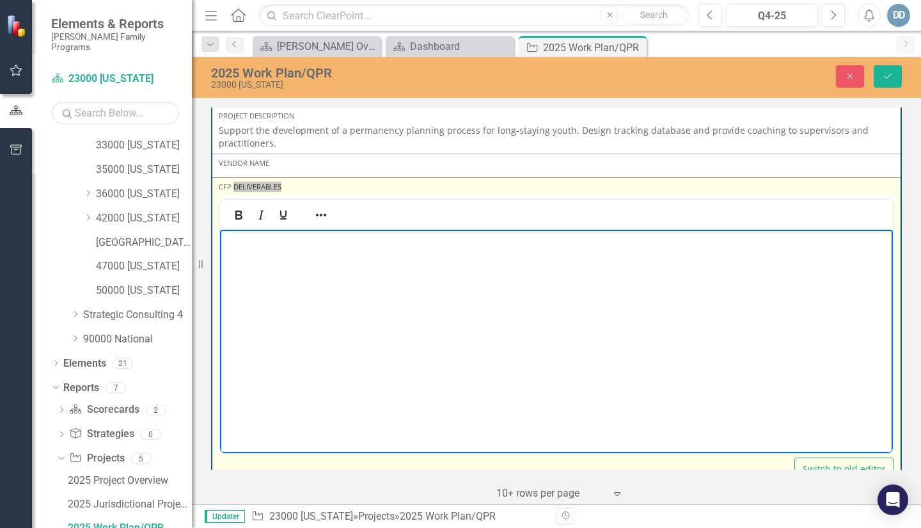
click at [250, 241] on p "Rich Text Area. Press ALT-0 for help." at bounding box center [556, 239] width 666 height 15
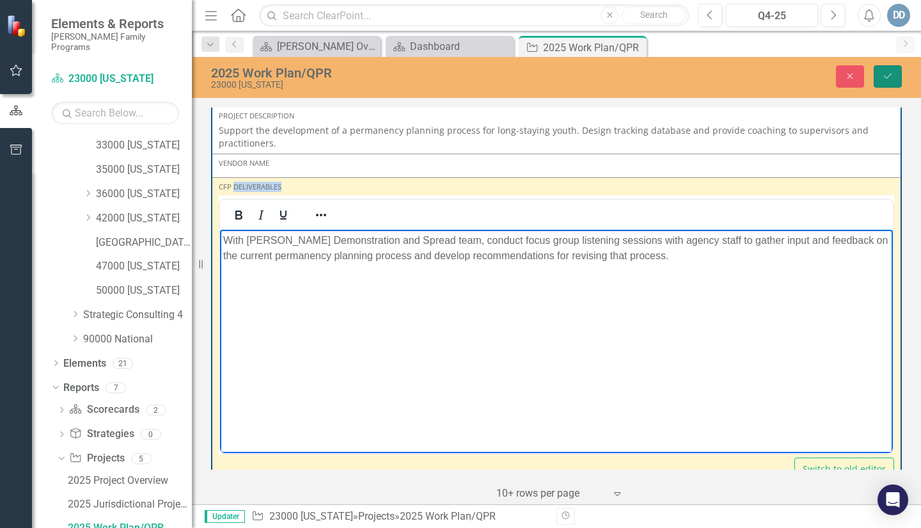
click at [885, 74] on icon "Save" at bounding box center [888, 76] width 12 height 9
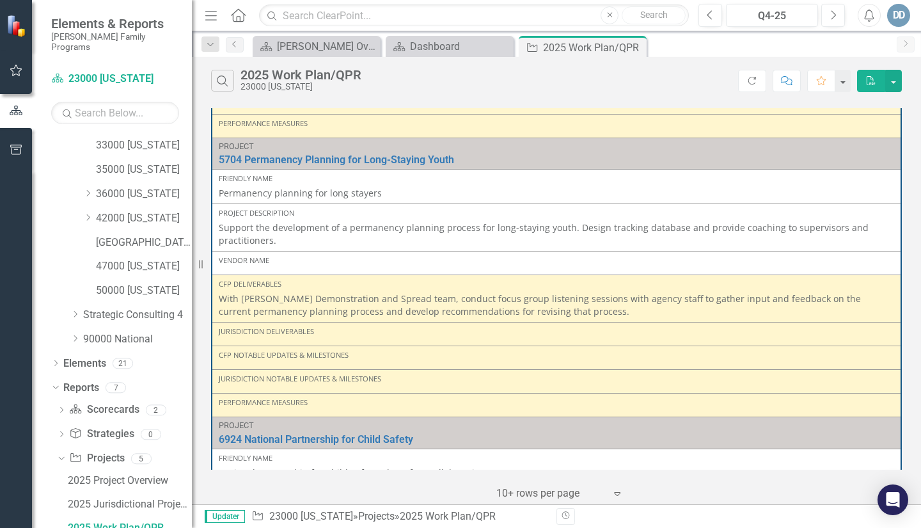
scroll to position [1535, 0]
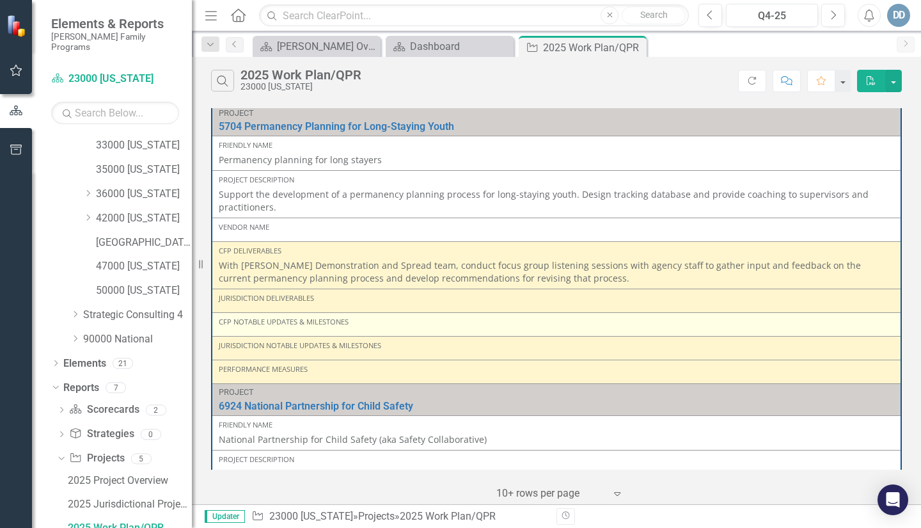
click at [246, 318] on div "CFP Notable Updates & Milestones" at bounding box center [556, 324] width 675 height 15
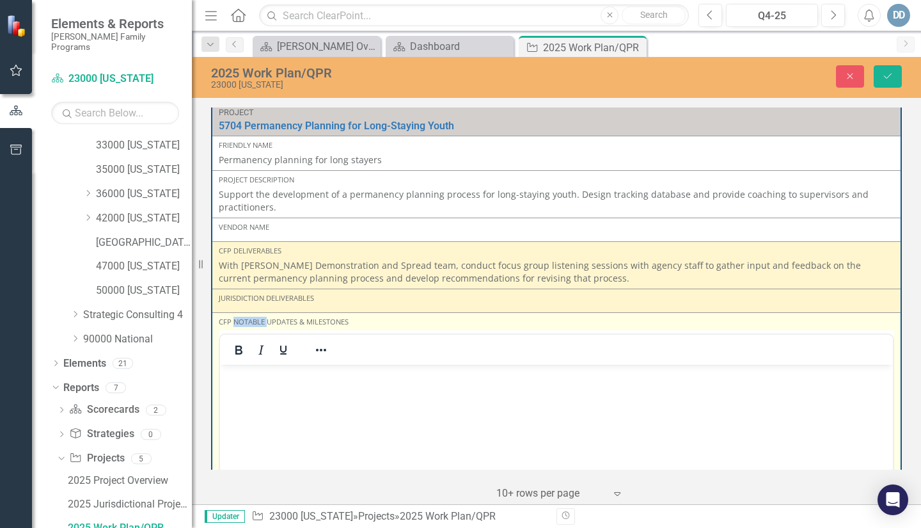
scroll to position [0, 0]
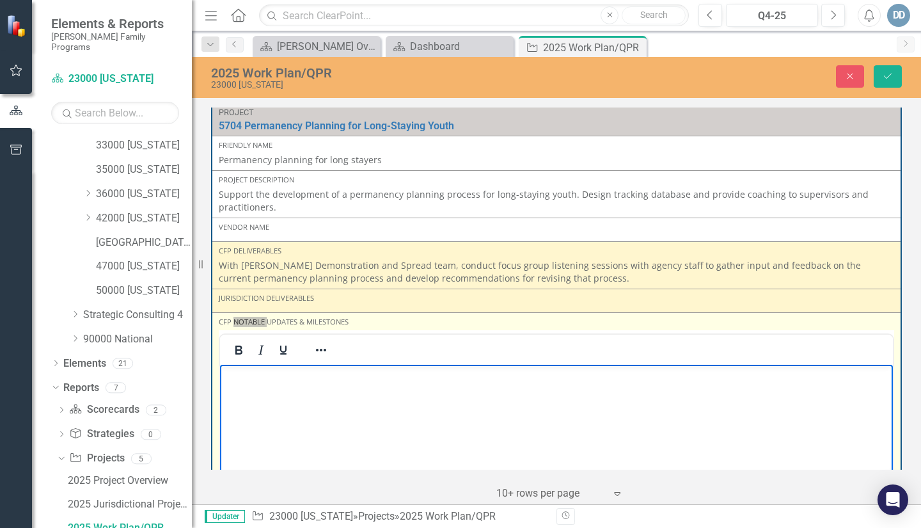
click at [248, 376] on p "Rich Text Area. Press ALT-0 for help." at bounding box center [556, 374] width 666 height 15
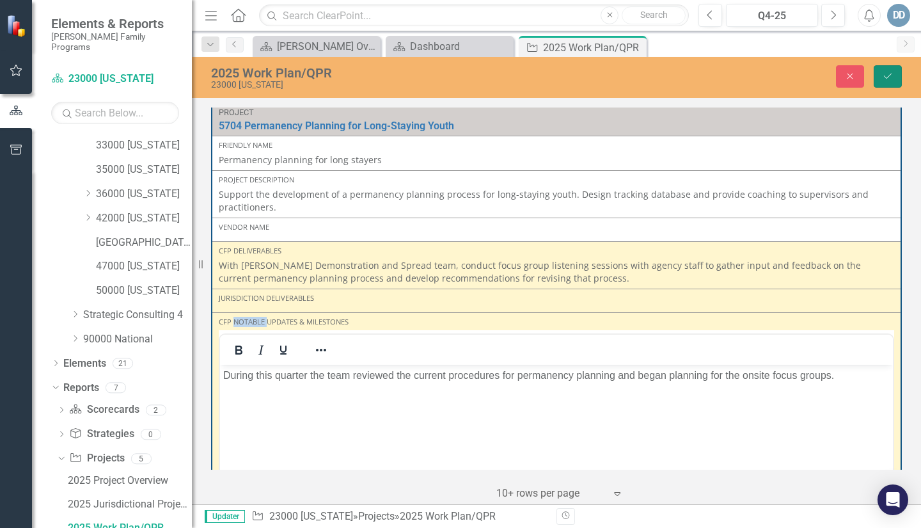
click at [885, 84] on button "Save" at bounding box center [888, 76] width 28 height 22
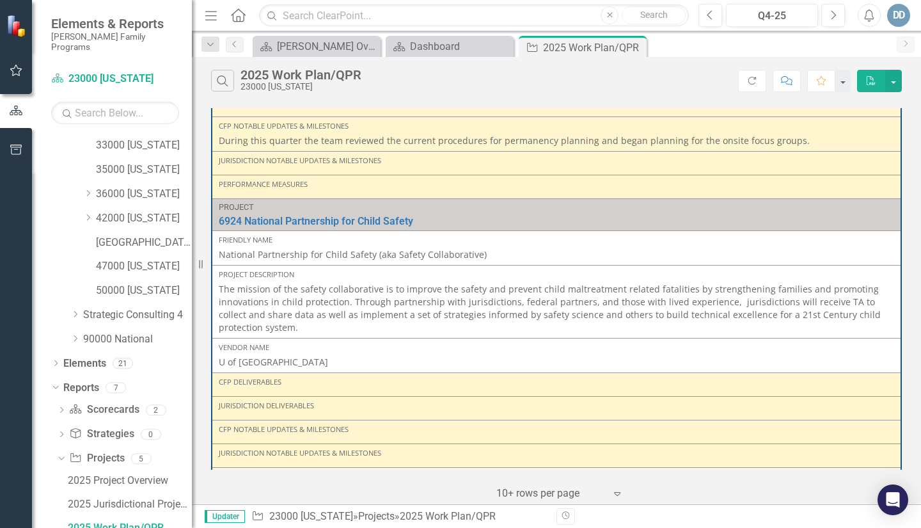
scroll to position [1740, 0]
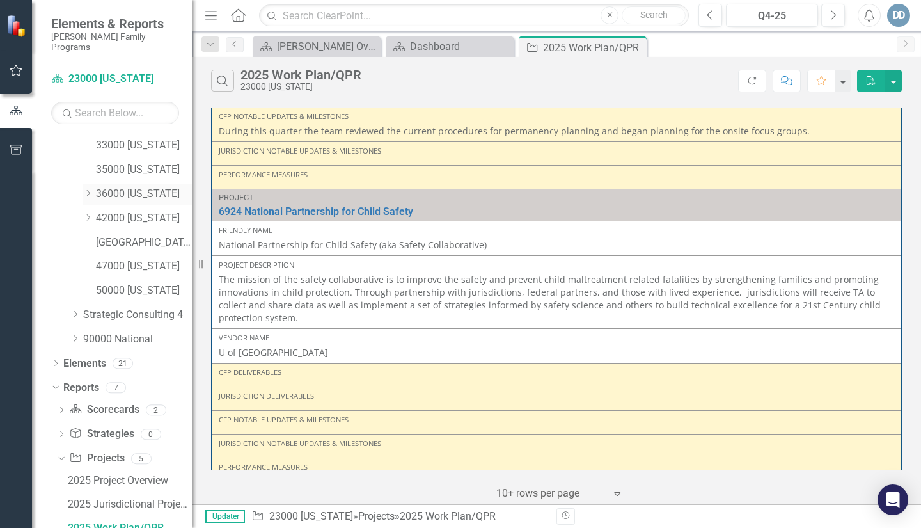
click at [91, 189] on icon "Dropdown" at bounding box center [88, 193] width 10 height 8
click at [63, 477] on icon "Dropdown" at bounding box center [59, 481] width 7 height 9
click at [61, 480] on icon "Dropdown" at bounding box center [61, 483] width 9 height 7
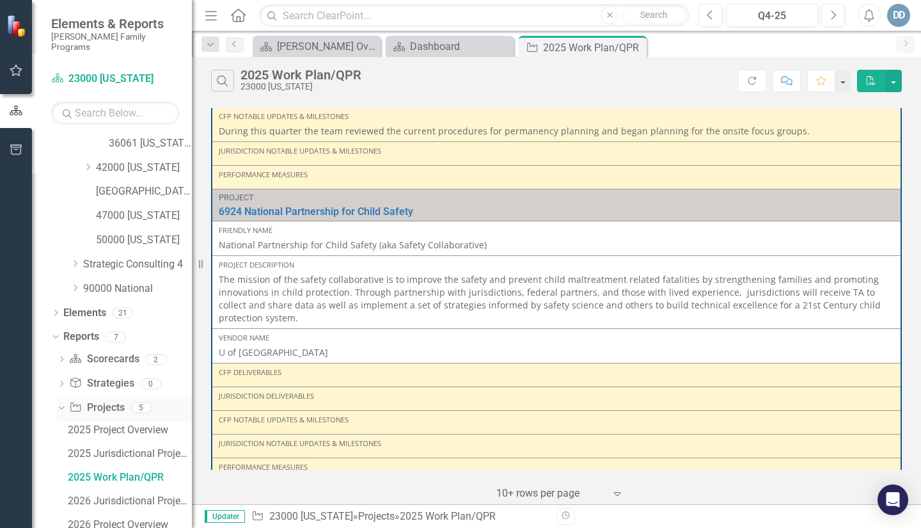
scroll to position [455, 0]
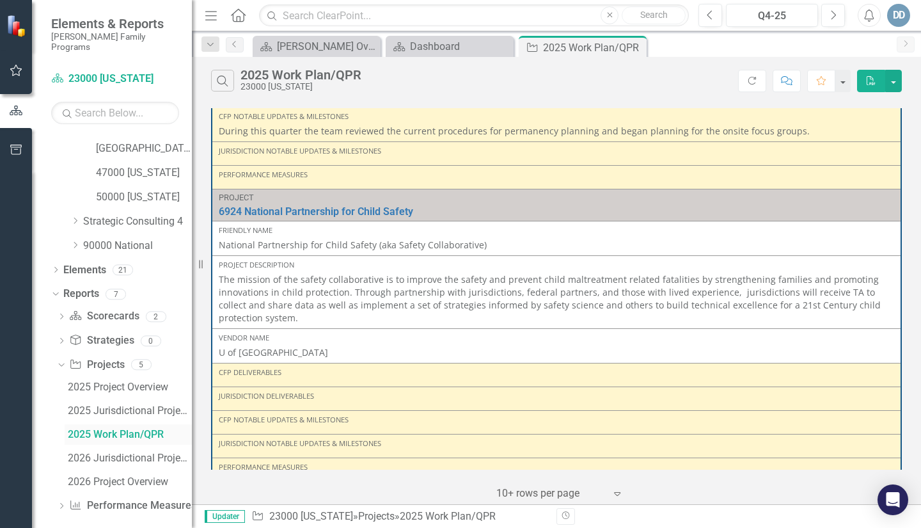
click at [100, 429] on div "2025 Work Plan/QPR" at bounding box center [130, 435] width 124 height 12
click at [77, 429] on div "2025 Work Plan/QPR" at bounding box center [130, 435] width 124 height 12
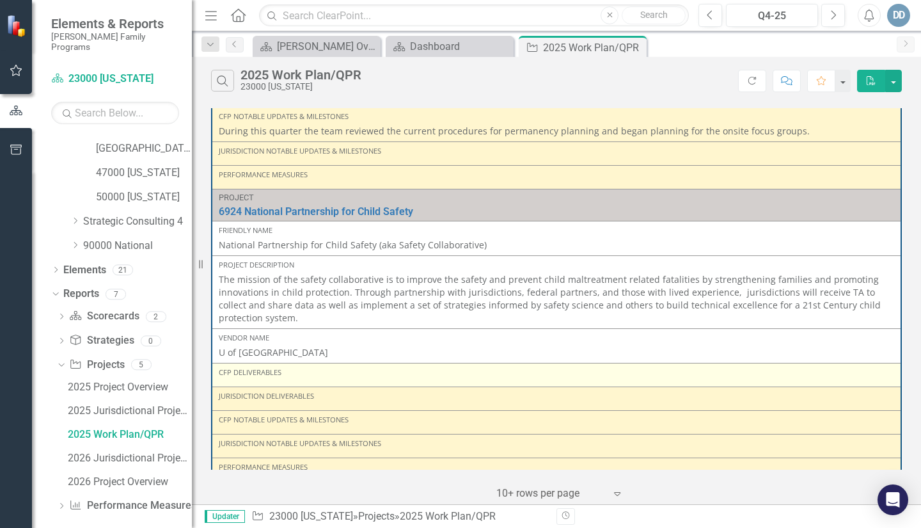
click at [245, 367] on div "CFP Deliverables" at bounding box center [556, 372] width 675 height 10
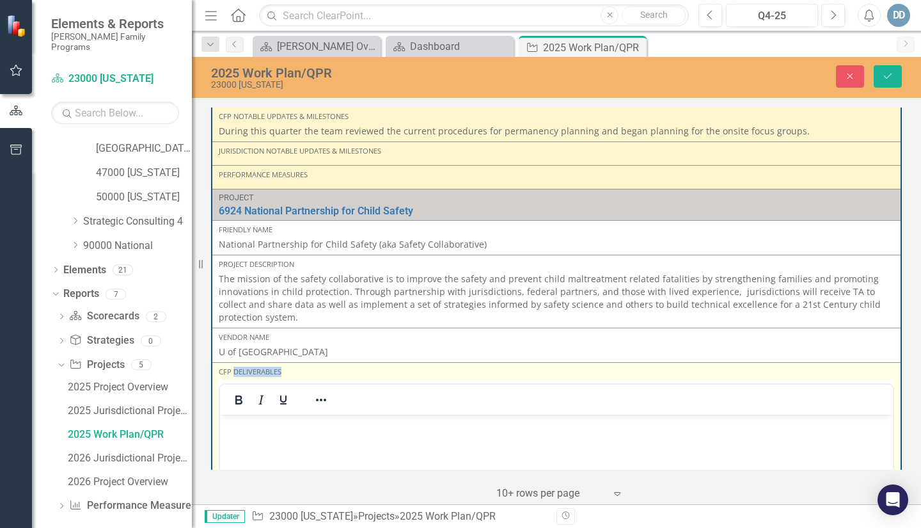
scroll to position [0, 0]
click at [248, 424] on p "Rich Text Area. Press ALT-0 for help." at bounding box center [556, 425] width 666 height 15
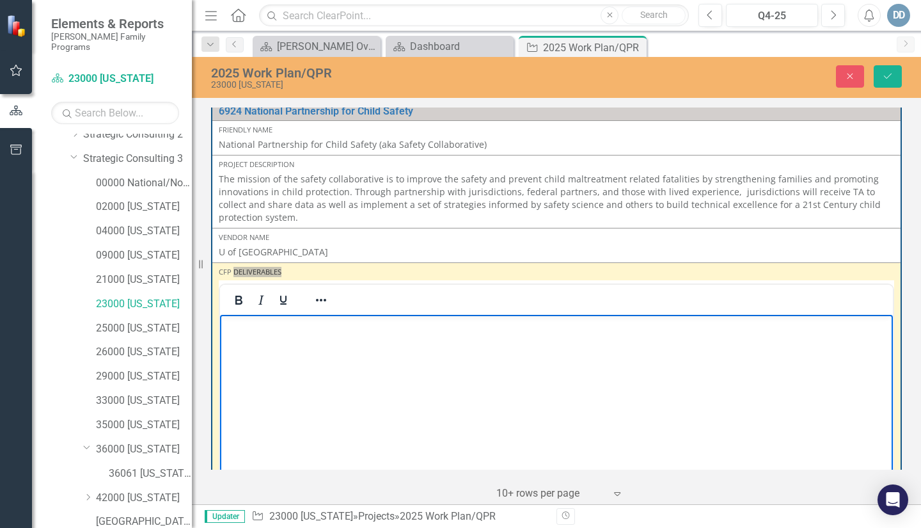
scroll to position [78, 0]
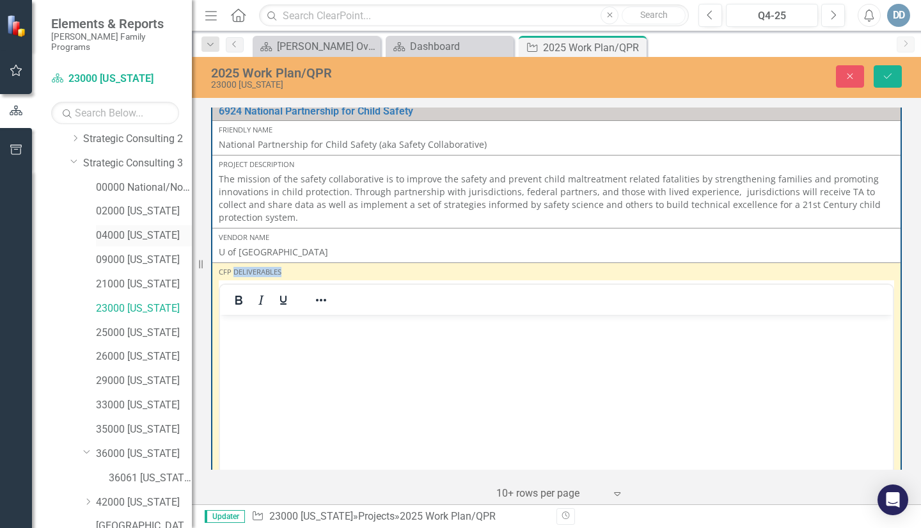
click at [99, 228] on link "04000 [US_STATE]" at bounding box center [144, 235] width 96 height 15
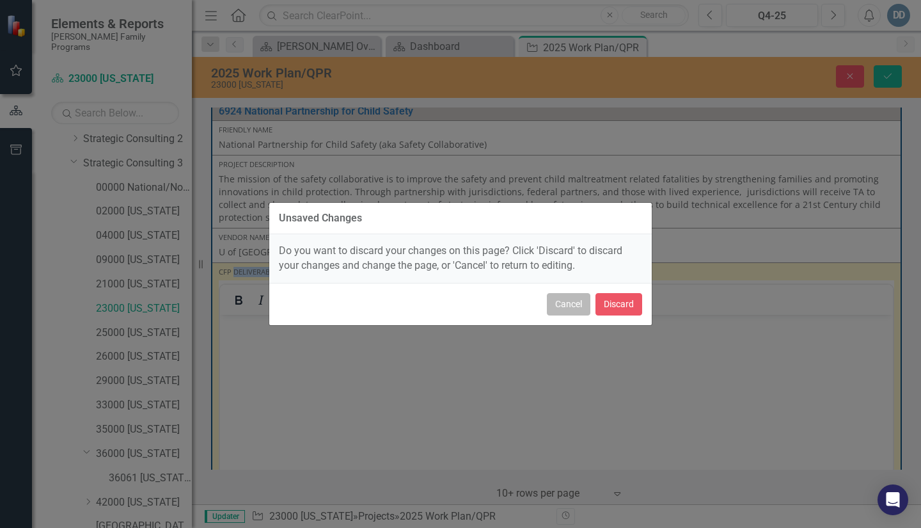
click at [564, 309] on button "Cancel" at bounding box center [568, 304] width 43 height 22
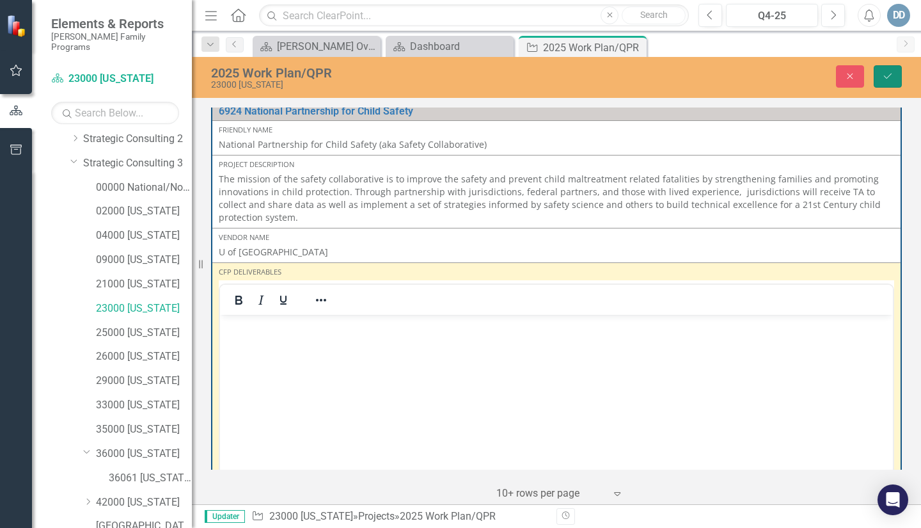
click at [887, 74] on icon "Save" at bounding box center [888, 76] width 12 height 9
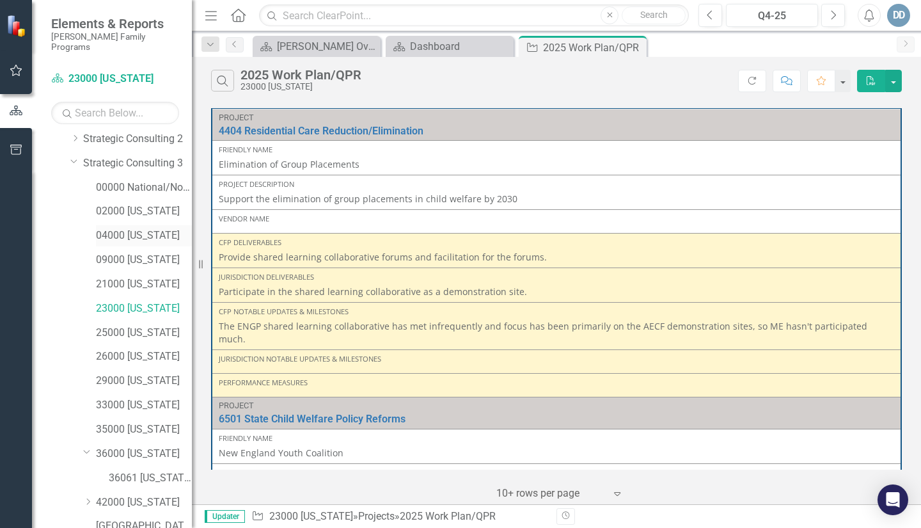
drag, startPoint x: 102, startPoint y: 223, endPoint x: 111, endPoint y: 226, distance: 8.9
click at [102, 228] on link "04000 [US_STATE]" at bounding box center [144, 235] width 96 height 15
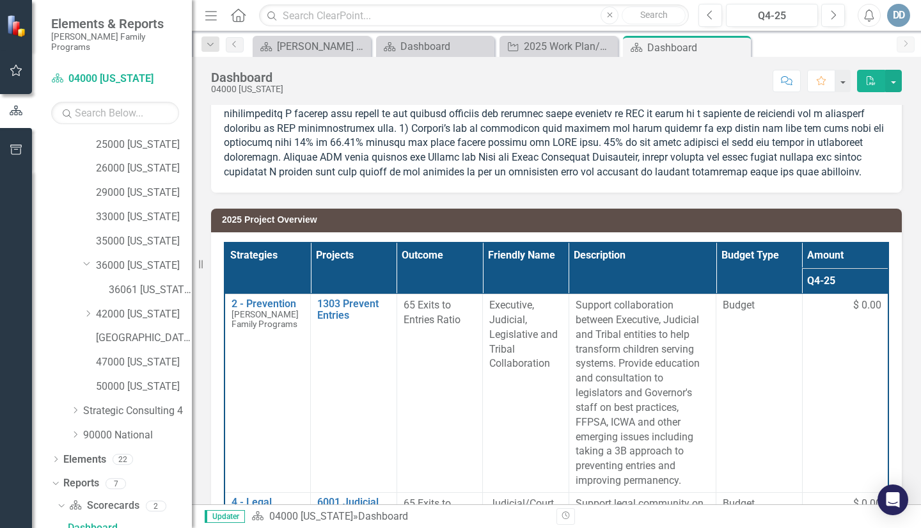
scroll to position [128, 0]
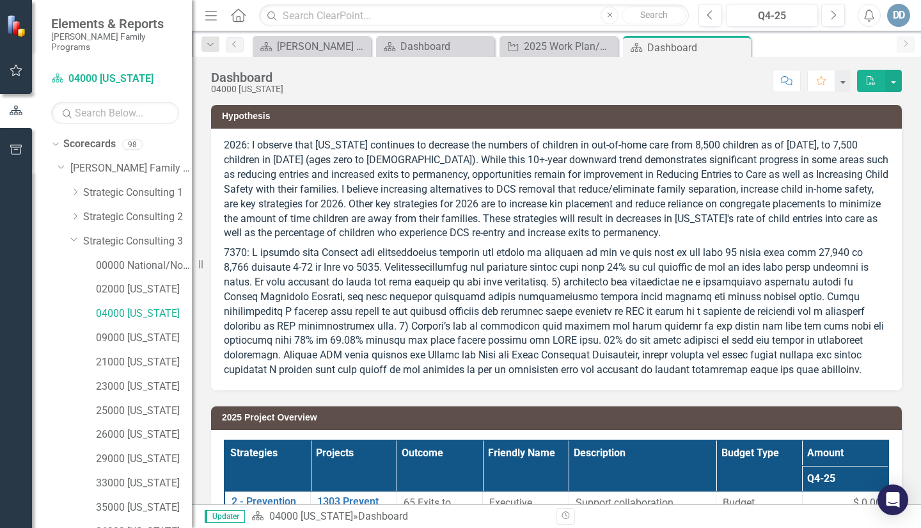
scroll to position [128, 0]
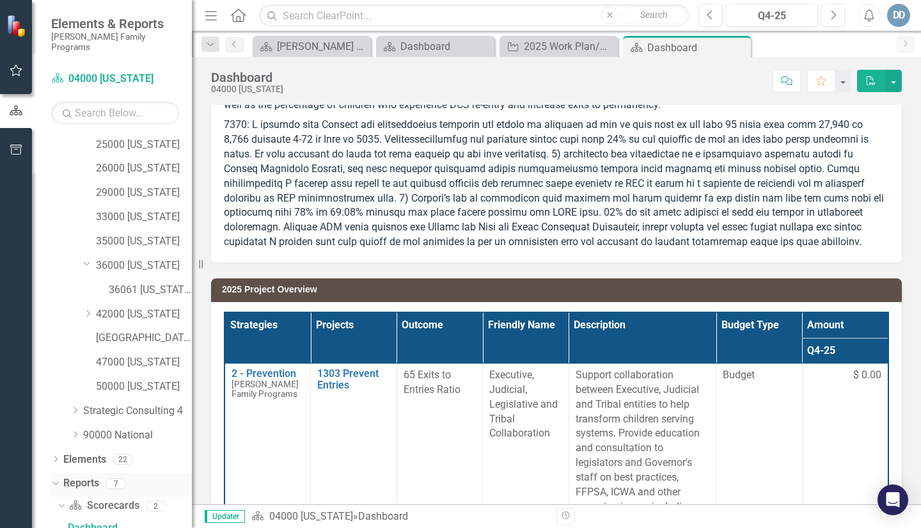
click at [52, 482] on div "Dropdown" at bounding box center [55, 485] width 9 height 6
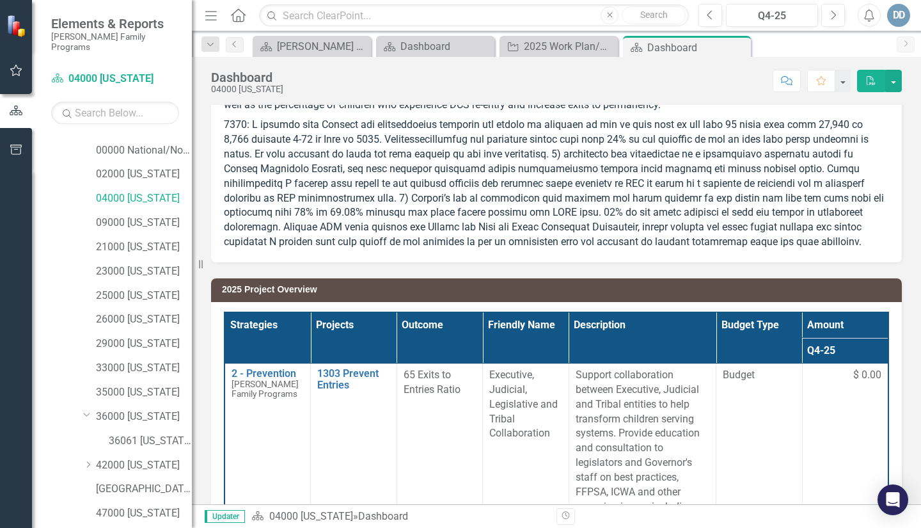
scroll to position [225, 0]
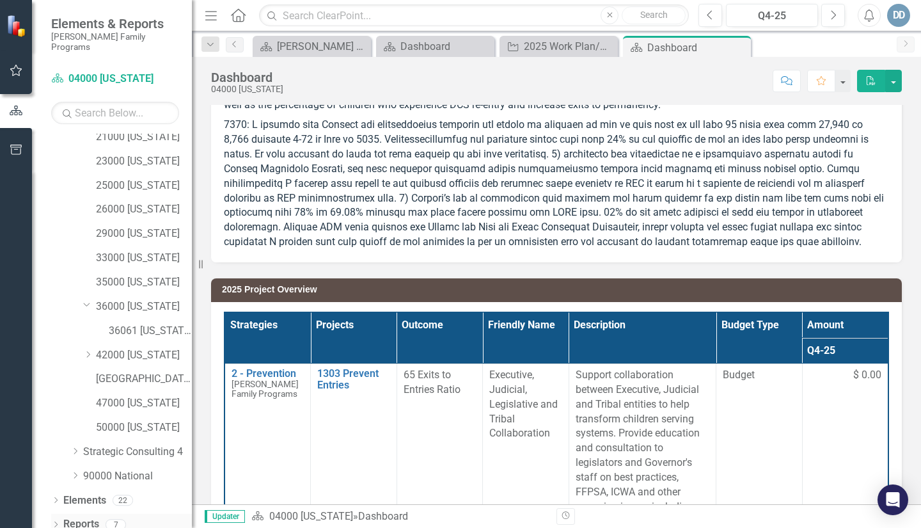
click at [59, 522] on icon "Dropdown" at bounding box center [55, 525] width 9 height 7
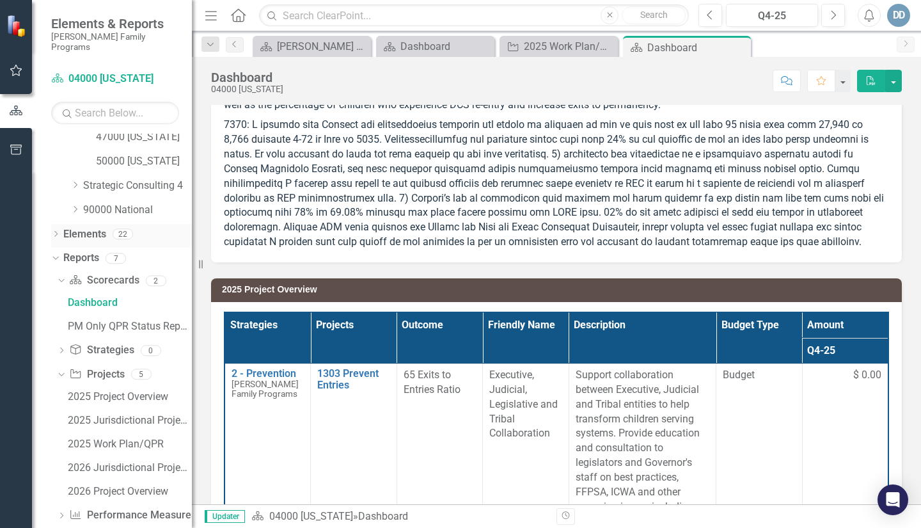
scroll to position [501, 0]
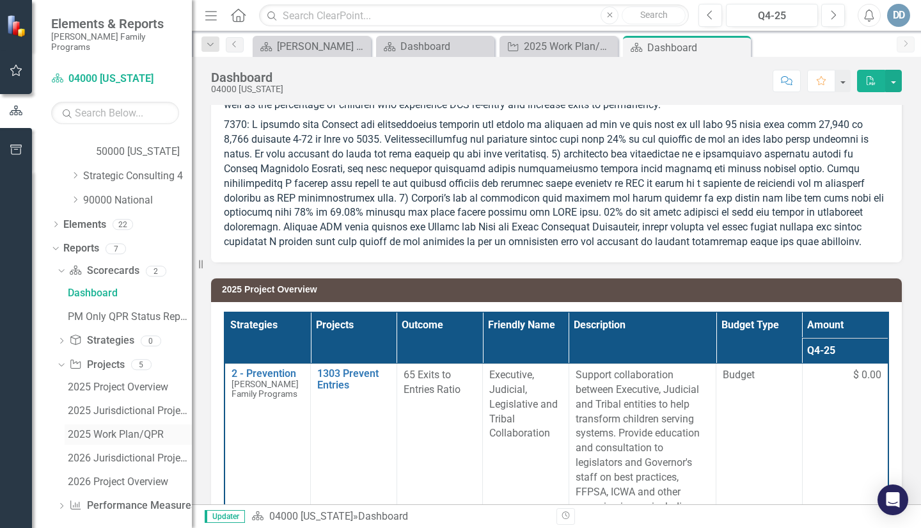
click at [114, 429] on div "2025 Work Plan/QPR" at bounding box center [130, 435] width 124 height 12
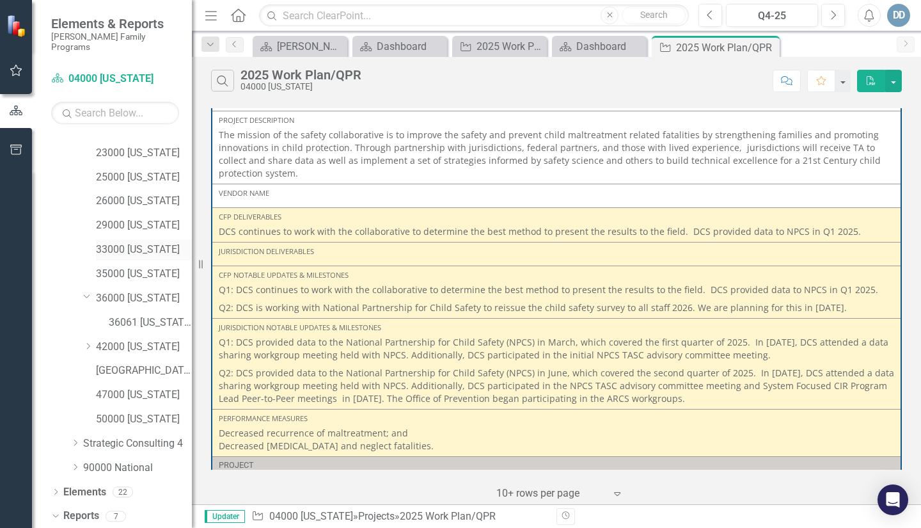
scroll to position [169, 0]
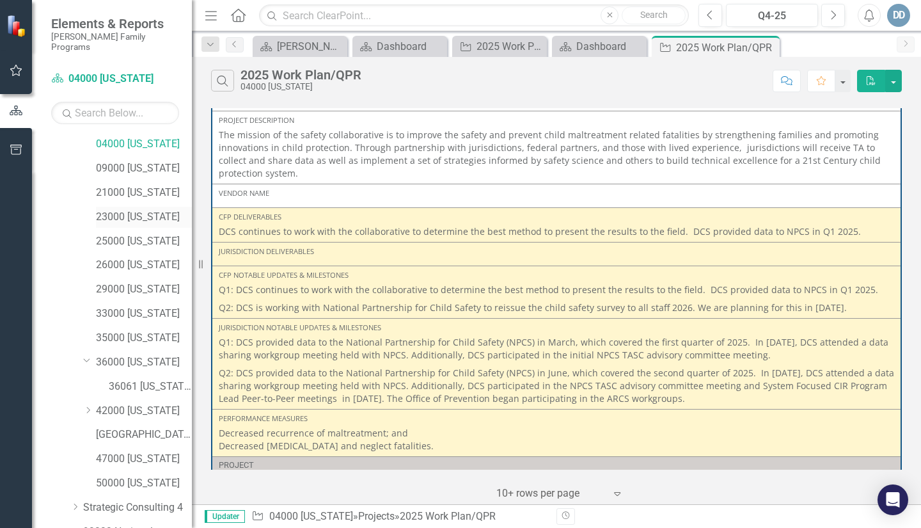
click at [98, 210] on link "23000 [US_STATE]" at bounding box center [144, 217] width 96 height 15
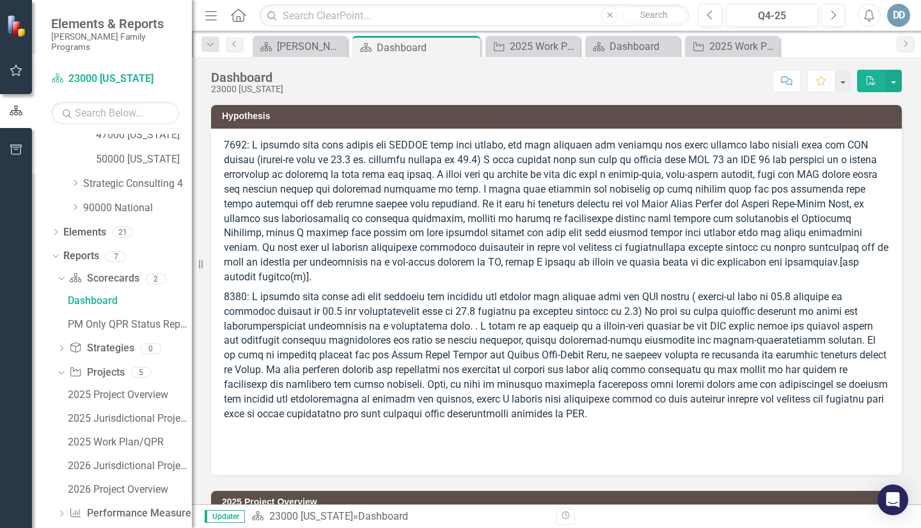
scroll to position [501, 0]
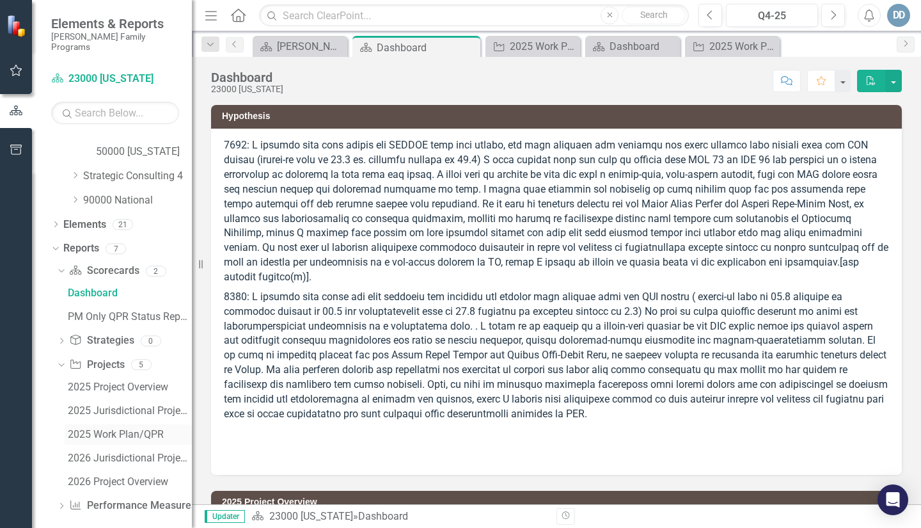
click at [103, 429] on div "2025 Work Plan/QPR" at bounding box center [130, 435] width 124 height 12
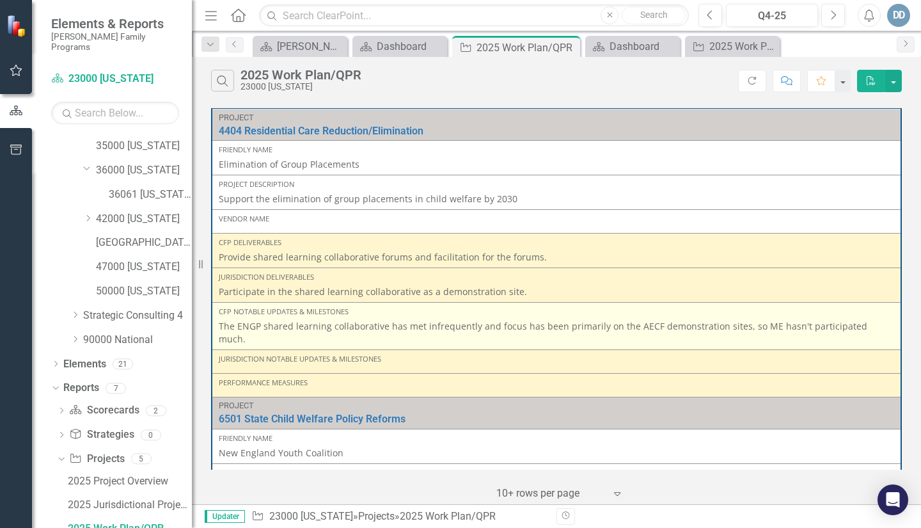
click at [220, 324] on p "The ENGP shared learning collaborative has met infrequently and focus has been …" at bounding box center [556, 333] width 675 height 26
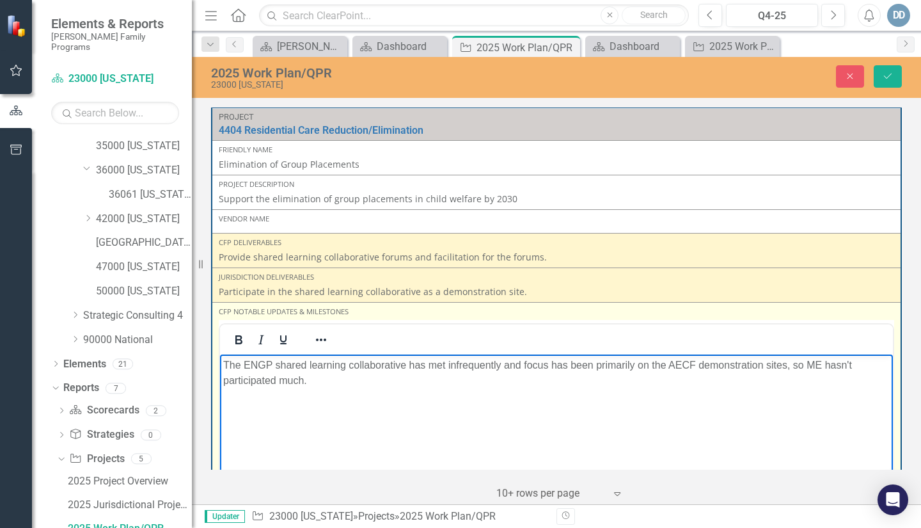
drag, startPoint x: 221, startPoint y: 362, endPoint x: 229, endPoint y: 365, distance: 8.9
click at [221, 362] on body "The ENGP shared learning collaborative has met infrequently and focus has been …" at bounding box center [556, 450] width 673 height 192
click at [315, 383] on p "Q1. The ENGP shared learning collaborative has met infrequently and focus has b…" at bounding box center [556, 372] width 666 height 31
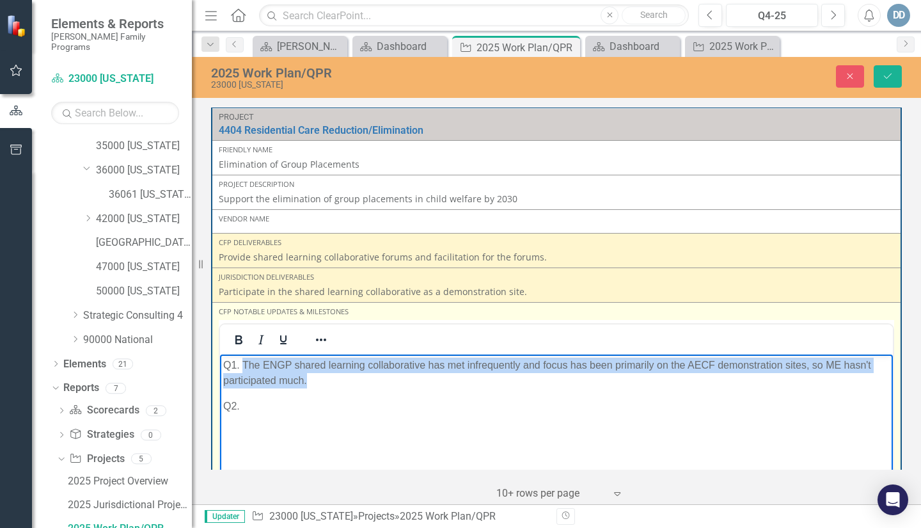
drag, startPoint x: 243, startPoint y: 363, endPoint x: 377, endPoint y: 375, distance: 134.2
click at [377, 375] on p "Q1. The ENGP shared learning collaborative has met infrequently and focus has b…" at bounding box center [556, 372] width 666 height 31
copy p "The ENGP shared learning collaborative has met infrequently and focus has been …"
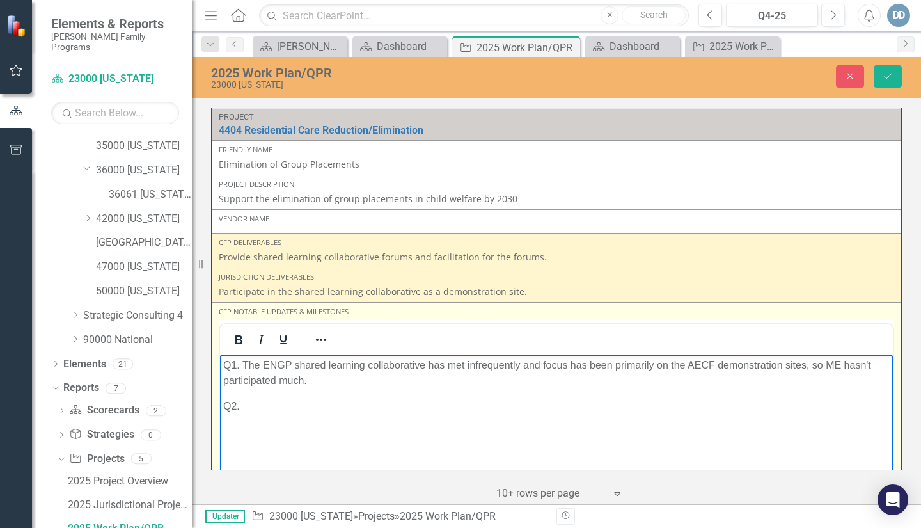
click at [257, 410] on p "Q2." at bounding box center [556, 405] width 666 height 15
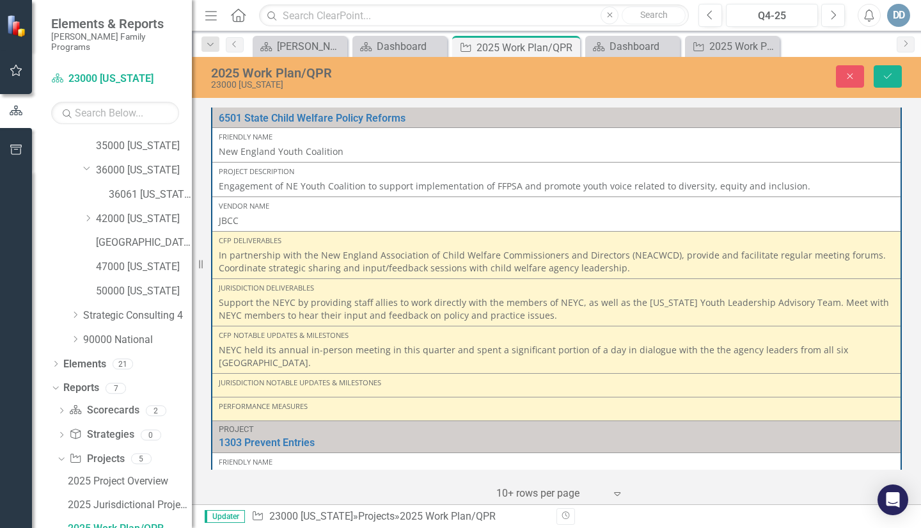
scroll to position [636, 0]
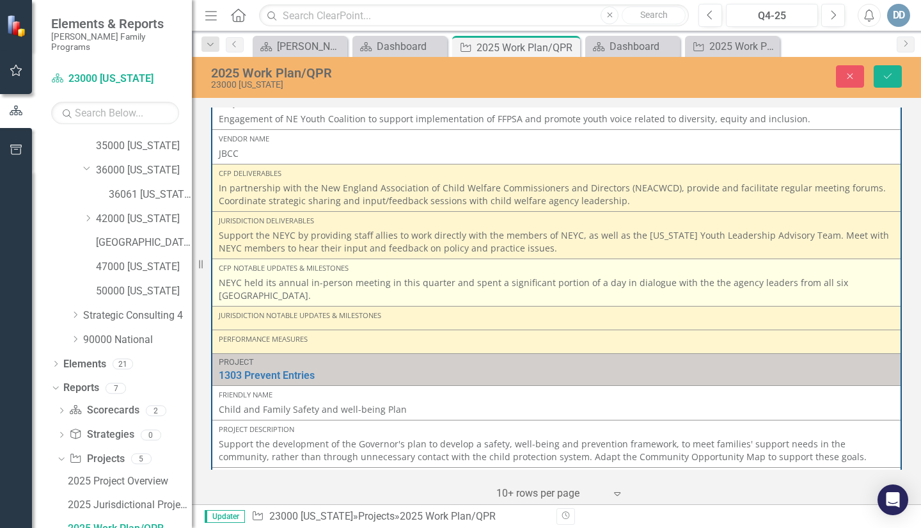
click at [219, 284] on p "NEYC held its annual in-person meeting in this quarter and spent a significant …" at bounding box center [556, 289] width 675 height 26
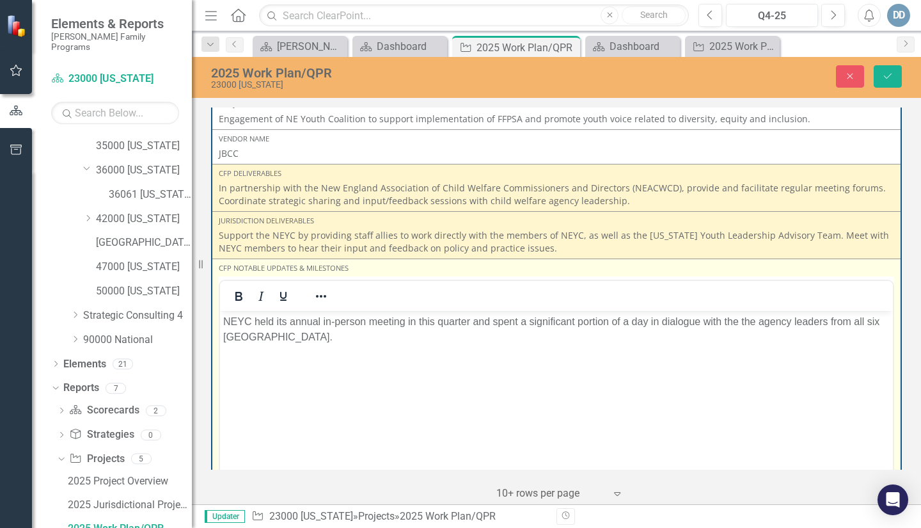
scroll to position [0, 0]
click at [222, 320] on body "NEYC held its annual in-person meeting in this quarter and spent a significant …" at bounding box center [556, 407] width 673 height 192
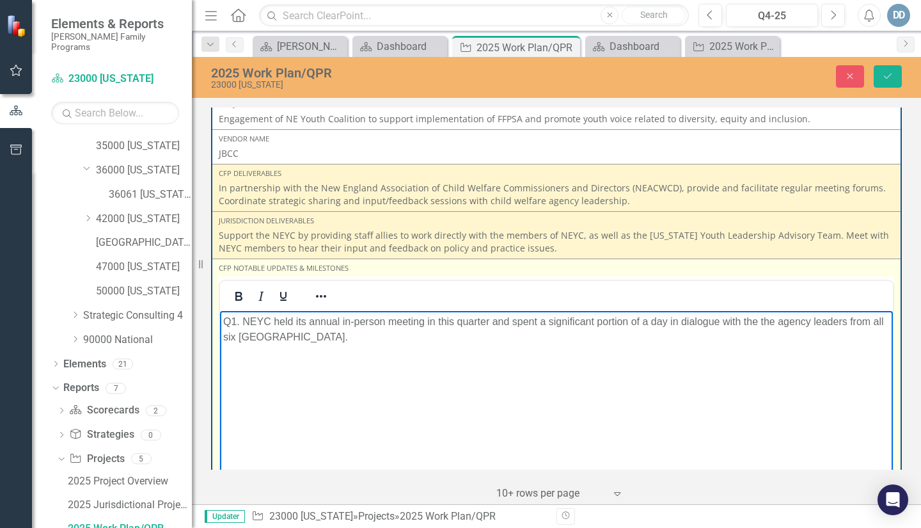
click at [348, 338] on p "Q1. NEYC held its annual in-person meeting in this quarter and spent a signific…" at bounding box center [556, 329] width 666 height 31
drag, startPoint x: 321, startPoint y: 363, endPoint x: 342, endPoint y: 377, distance: 25.2
click at [322, 363] on p "Q2. During this quater the NEYC held several virtual meetings to share" at bounding box center [556, 362] width 666 height 15
click at [311, 361] on p "Q2. During this quater the NEYC held several virtual meetings to share" at bounding box center [556, 362] width 666 height 15
click at [549, 364] on p "Q2. During this quarter the NEYC held several virtual meetings to share" at bounding box center [556, 362] width 666 height 15
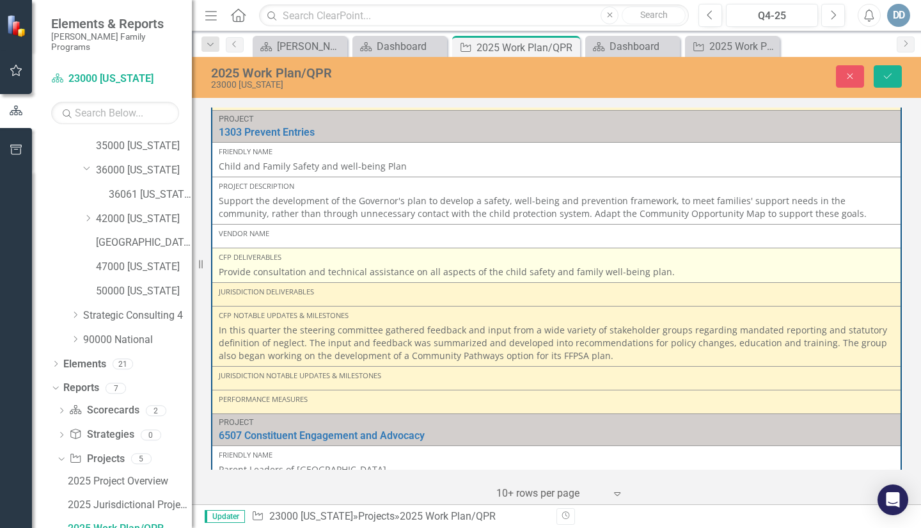
scroll to position [1212, 0]
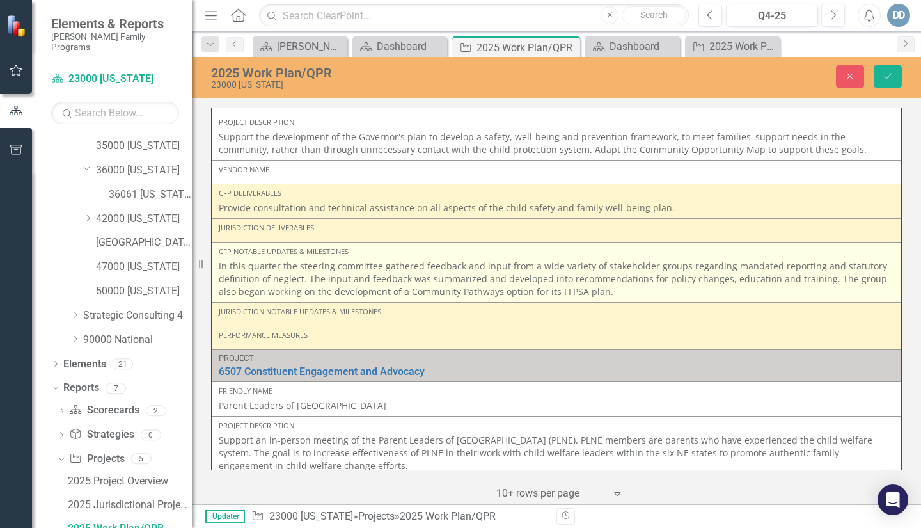
click at [221, 267] on p "In this quarter the steering committee gathered feedback and input from a wide …" at bounding box center [556, 279] width 675 height 38
click at [219, 262] on td "CFP Notable Updates & Milestones In this quarter the steering committee gathere…" at bounding box center [557, 272] width 690 height 60
drag, startPoint x: 220, startPoint y: 264, endPoint x: 230, endPoint y: 276, distance: 16.4
click at [226, 272] on p "In this quarter the steering committee gathered feedback and input from a wide …" at bounding box center [556, 279] width 675 height 38
click at [219, 266] on p "In this quarter the steering committee gathered feedback and input from a wide …" at bounding box center [556, 279] width 675 height 38
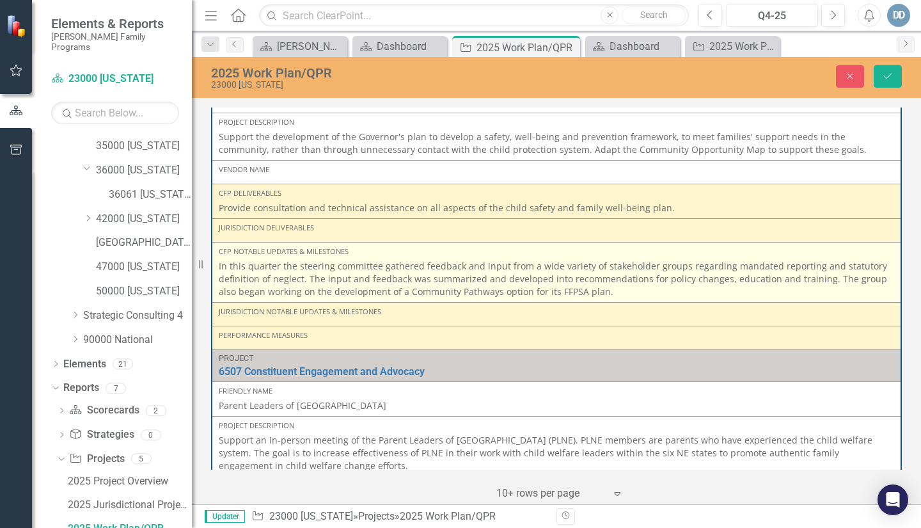
click at [219, 266] on p "In this quarter the steering committee gathered feedback and input from a wide …" at bounding box center [556, 279] width 675 height 38
click at [218, 266] on td "CFP Notable Updates & Milestones In this quarter the steering committee gathere…" at bounding box center [557, 272] width 690 height 60
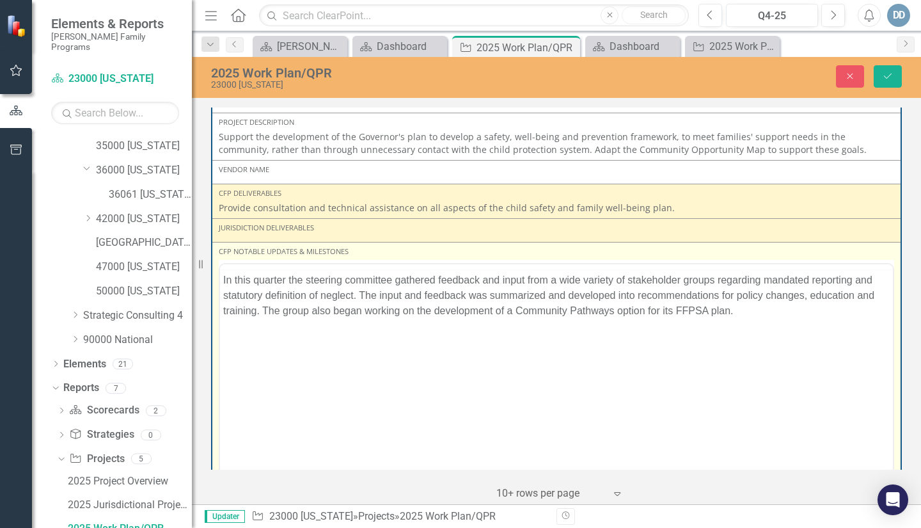
scroll to position [0, 0]
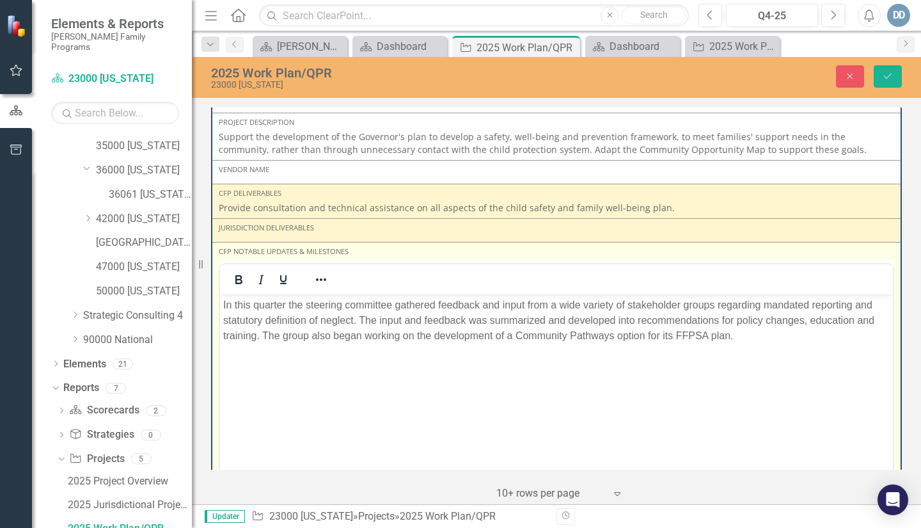
click at [221, 301] on body "In this quarter the steering committee gathered feedback and input from a wide …" at bounding box center [556, 390] width 673 height 192
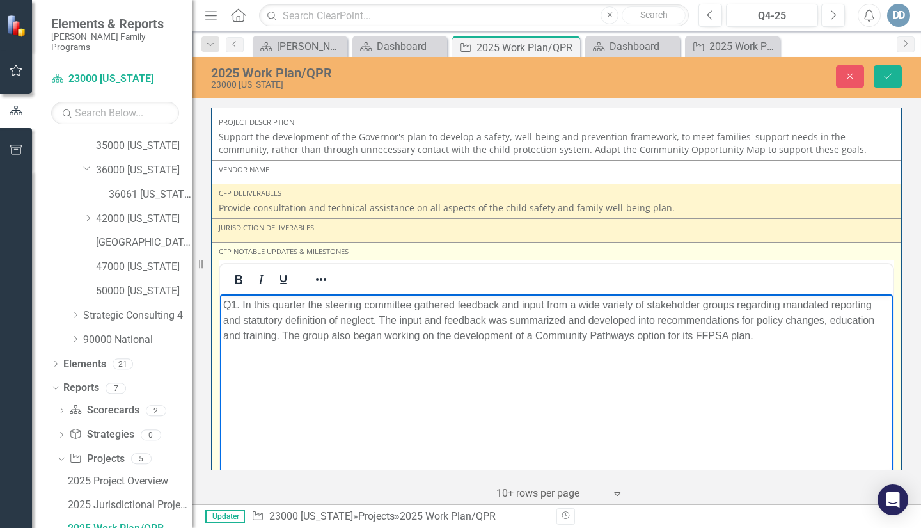
click at [762, 342] on p "Q1. In this quarter the steering committee gathered feedback and input from a w…" at bounding box center [556, 320] width 666 height 46
drag, startPoint x: 424, startPoint y: 359, endPoint x: 442, endPoint y: 361, distance: 18.1
click at [424, 359] on p "Q2. In this quarter the bill to redefine neglect was passed into law" at bounding box center [556, 360] width 666 height 15
drag, startPoint x: 427, startPoint y: 359, endPoint x: 470, endPoint y: 367, distance: 43.4
click at [430, 359] on p "Q2. In this quarter the bill to redefine neglect based on the recommendations o…" at bounding box center [556, 360] width 666 height 15
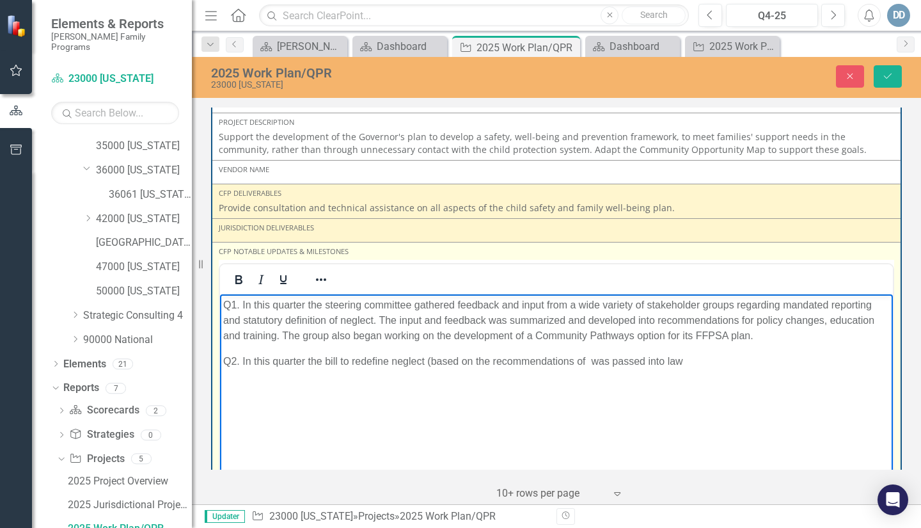
click at [587, 358] on p "Q2. In this quarter the bill to redefine neglect (based on the recommendations …" at bounding box center [556, 360] width 666 height 15
click at [681, 363] on p "Q2. In this quarter the bill to redefine neglect (based on the recommendations …" at bounding box center [556, 360] width 666 height 15
click at [770, 360] on p "Q2. In this quarter the bill to redefine neglect (based on the recommendations …" at bounding box center [556, 360] width 666 height 15
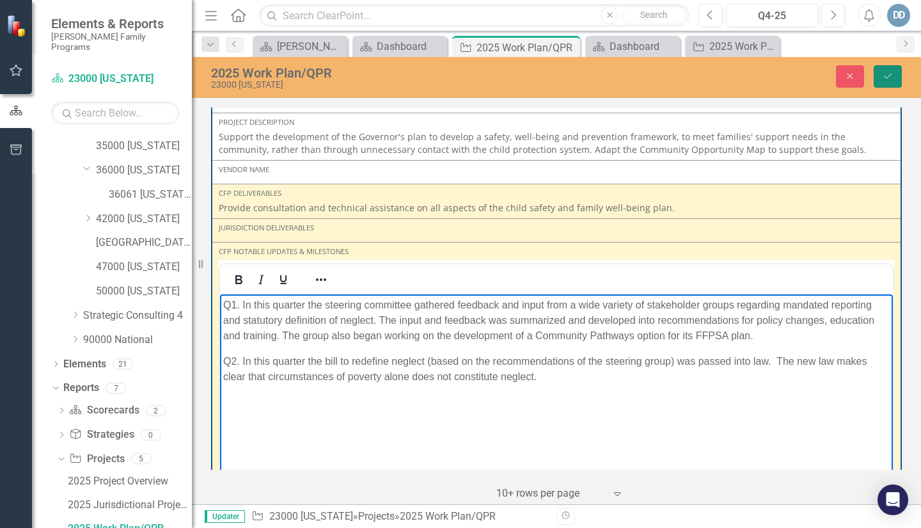
click at [887, 79] on icon "Save" at bounding box center [888, 76] width 12 height 9
